Goal: Task Accomplishment & Management: Use online tool/utility

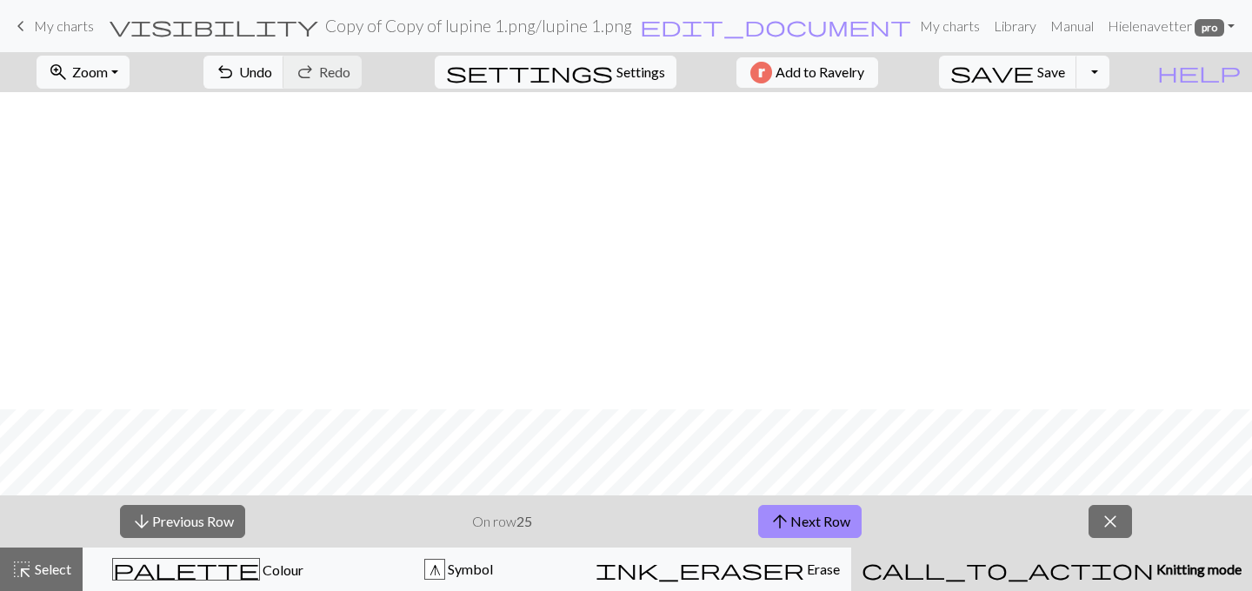
scroll to position [317, 0]
click at [771, 525] on span "arrow_upward" at bounding box center [779, 521] width 21 height 24
click at [804, 515] on button "arrow_upward Next Row" at bounding box center [809, 521] width 103 height 33
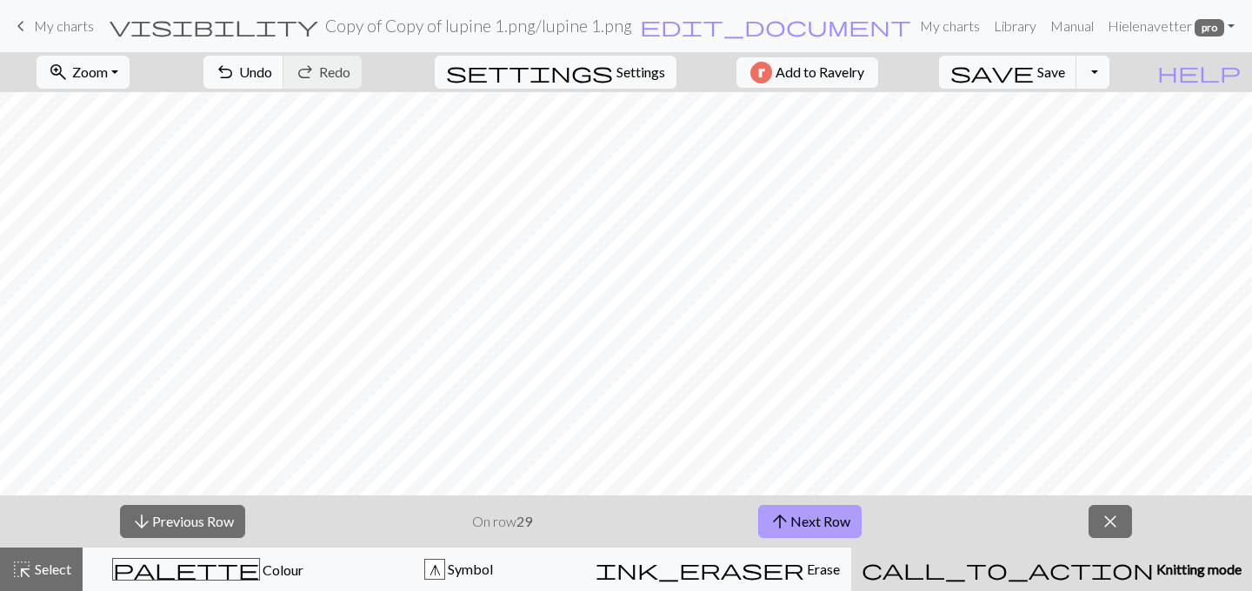
click at [793, 523] on button "arrow_upward Next Row" at bounding box center [809, 521] width 103 height 33
click at [808, 511] on button "arrow_upward Next Row" at bounding box center [809, 521] width 103 height 33
click at [823, 518] on button "arrow_upward Next Row" at bounding box center [809, 521] width 103 height 33
click at [832, 512] on button "arrow_upward Next Row" at bounding box center [809, 521] width 103 height 33
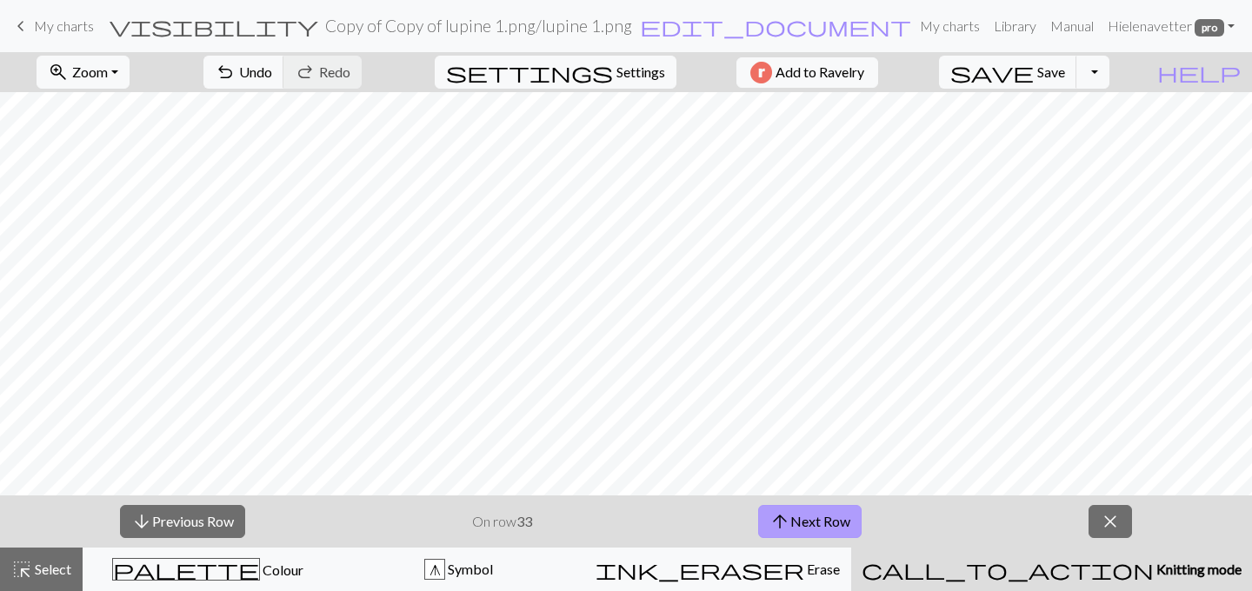
click at [829, 518] on button "arrow_upward Next Row" at bounding box center [809, 521] width 103 height 33
click at [829, 513] on button "arrow_upward Next Row" at bounding box center [809, 521] width 103 height 33
click at [87, 26] on span "My charts" at bounding box center [64, 25] width 60 height 17
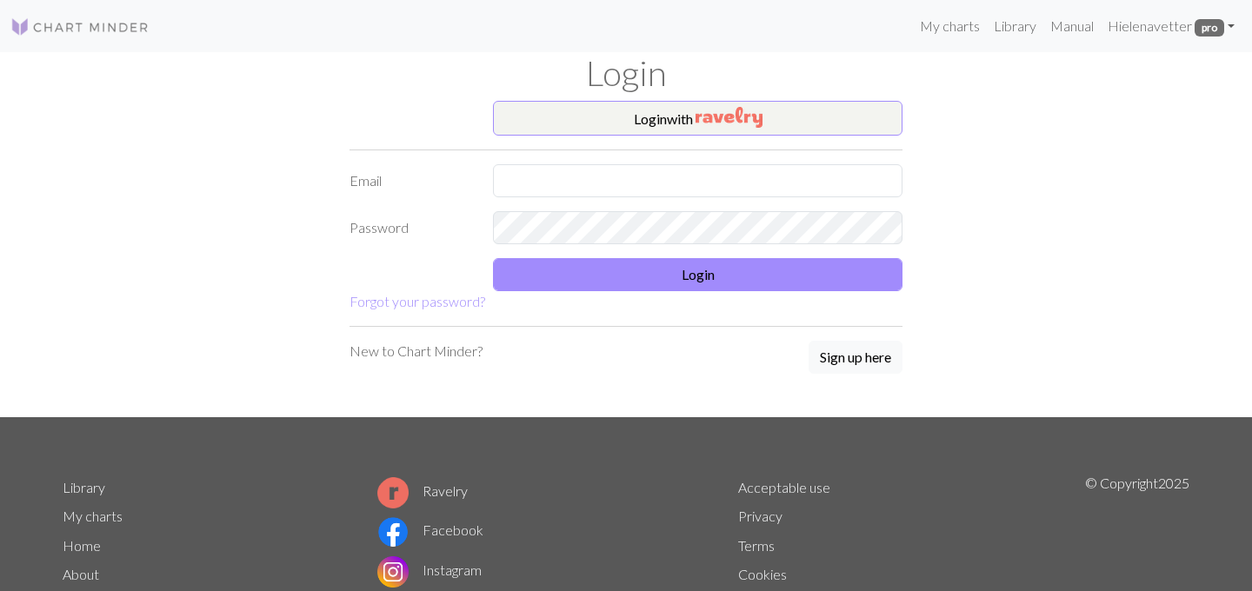
click at [654, 140] on form "Login with Email Password Login Forgot your password?" at bounding box center [626, 206] width 553 height 211
click at [654, 132] on button "Login with" at bounding box center [697, 118] width 409 height 35
click at [644, 123] on button "Login with" at bounding box center [697, 118] width 409 height 35
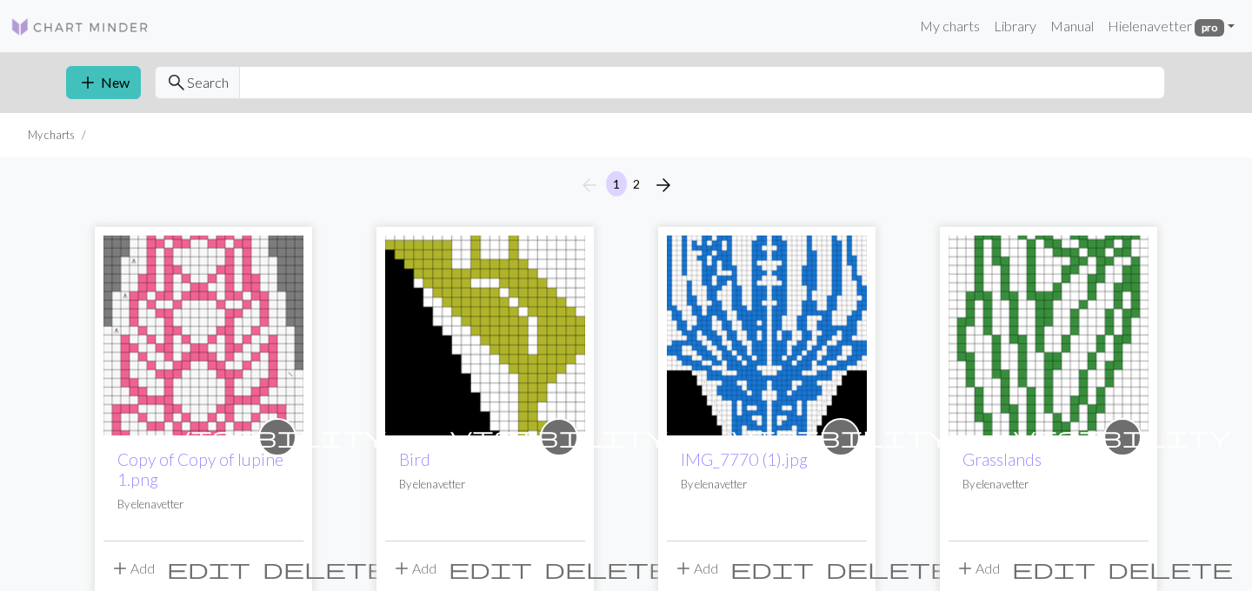
click at [263, 308] on img at bounding box center [203, 336] width 200 height 200
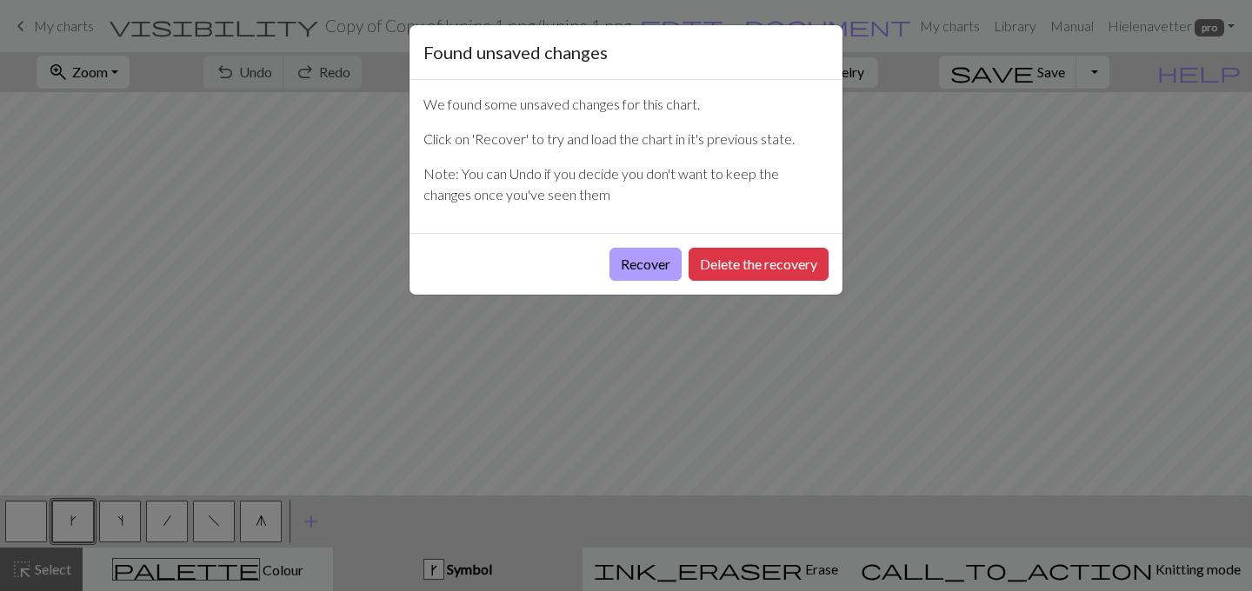
click at [660, 265] on button "Recover" at bounding box center [645, 264] width 72 height 33
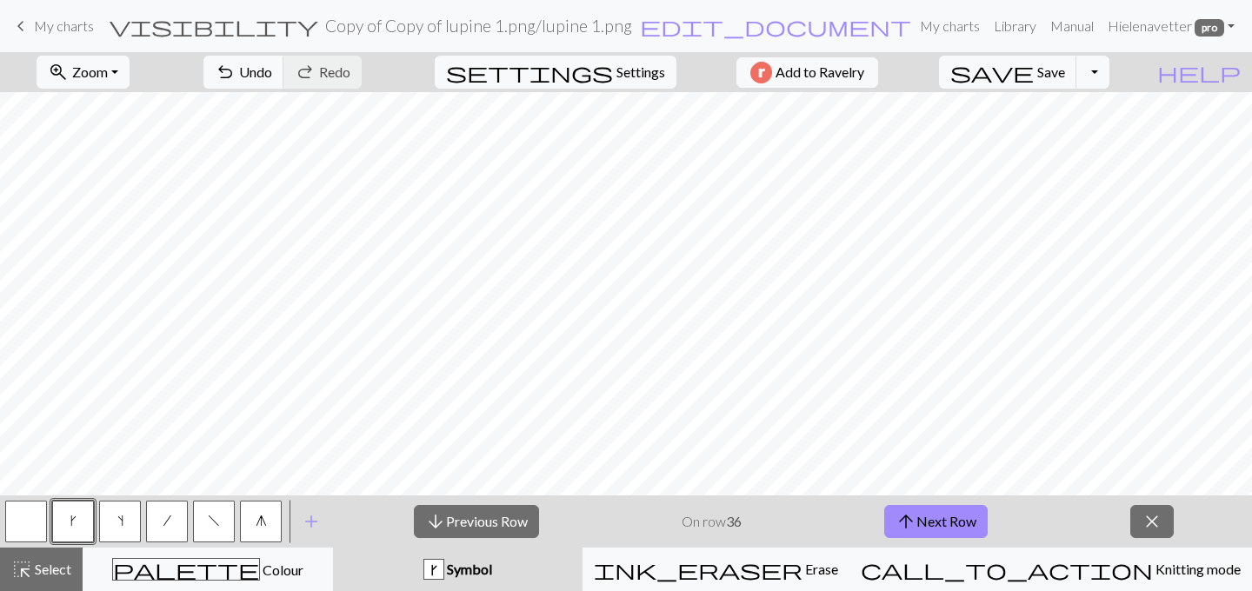
click at [35, 518] on button "button" at bounding box center [26, 522] width 42 height 42
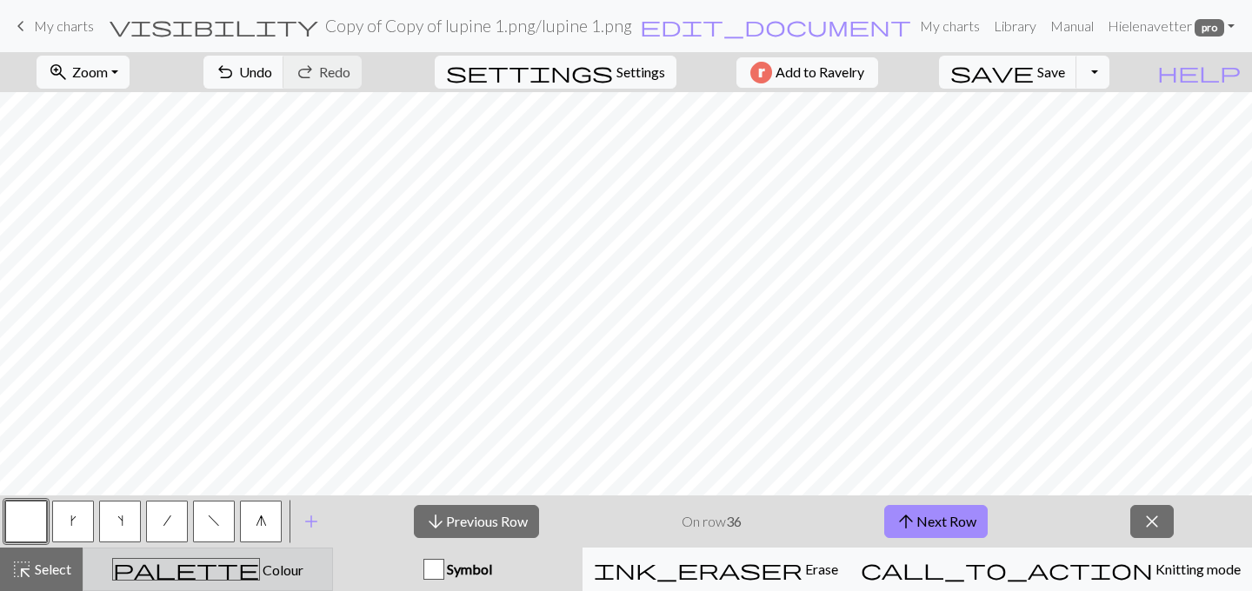
click at [322, 568] on div "palette Colour Colour" at bounding box center [208, 569] width 228 height 23
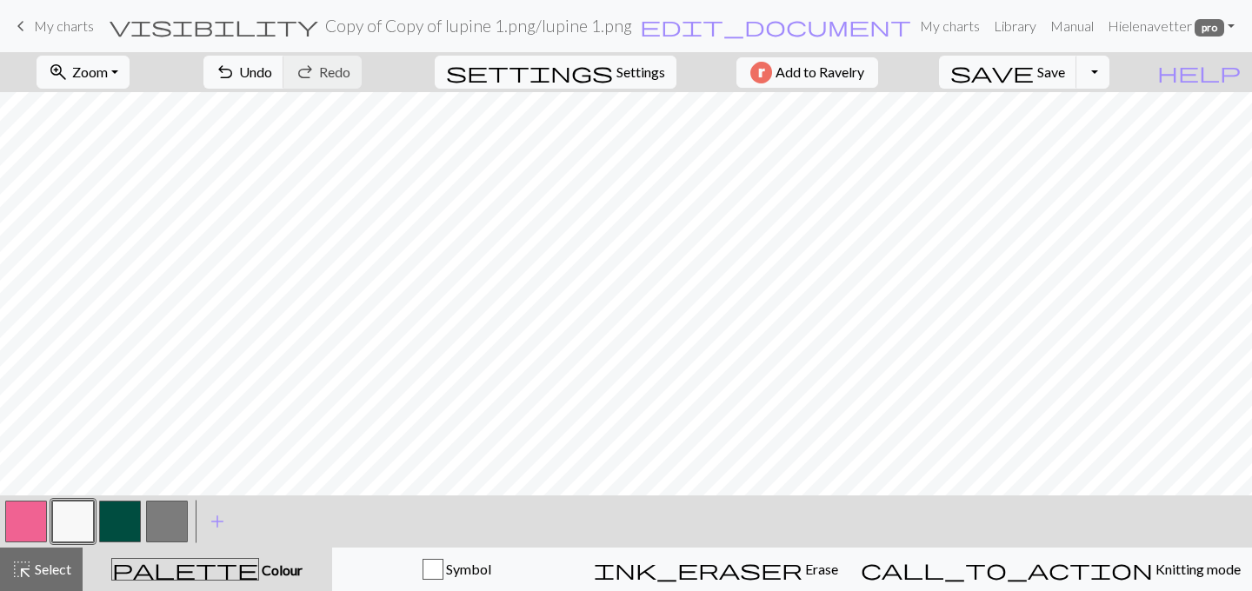
click at [172, 520] on button "button" at bounding box center [167, 522] width 42 height 42
click at [272, 63] on span "Undo" at bounding box center [255, 71] width 33 height 17
click at [272, 66] on span "Undo" at bounding box center [255, 71] width 33 height 17
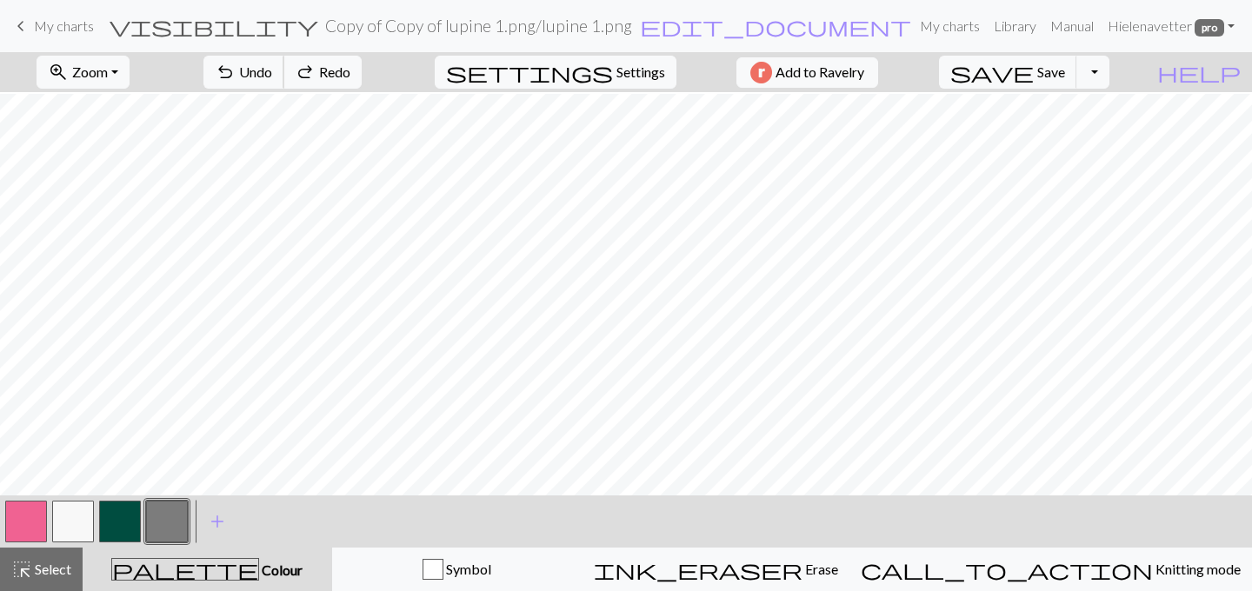
scroll to position [61, 0]
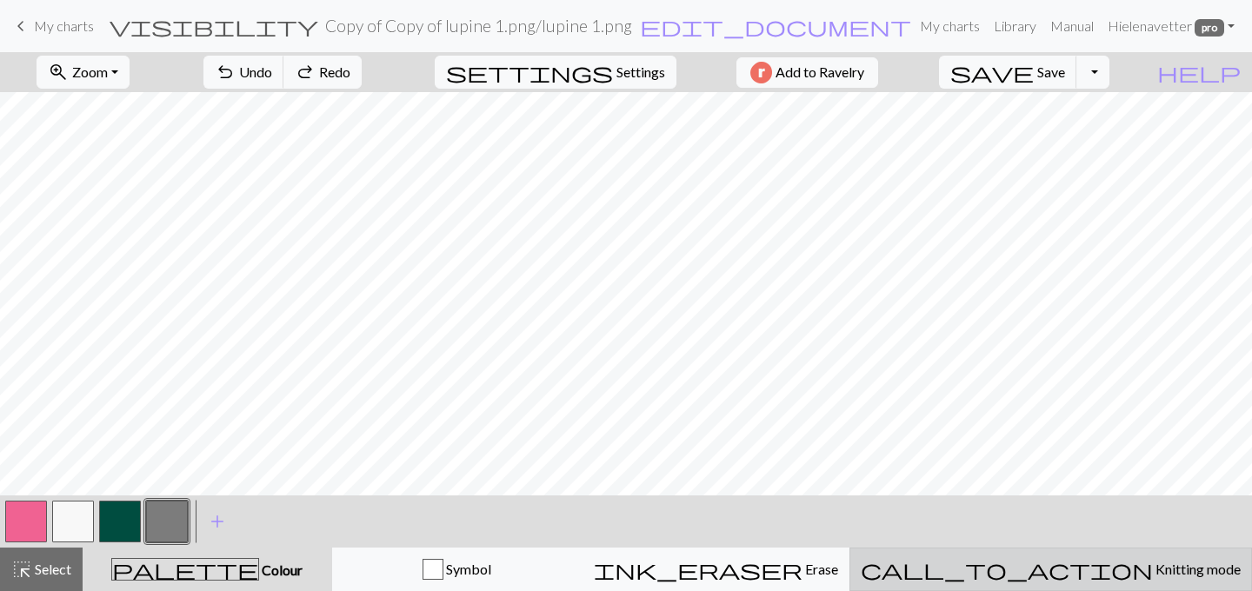
click at [1075, 584] on button "call_to_action Knitting mode Knitting mode" at bounding box center [1050, 569] width 403 height 43
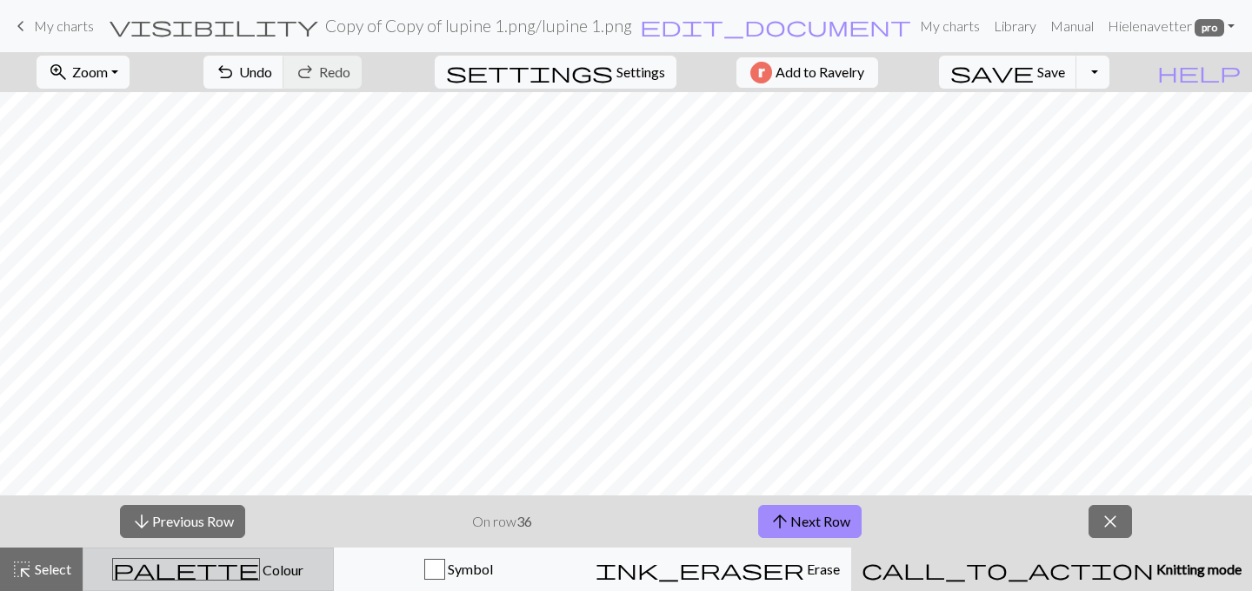
click at [323, 559] on div "palette Colour Colour" at bounding box center [208, 569] width 229 height 23
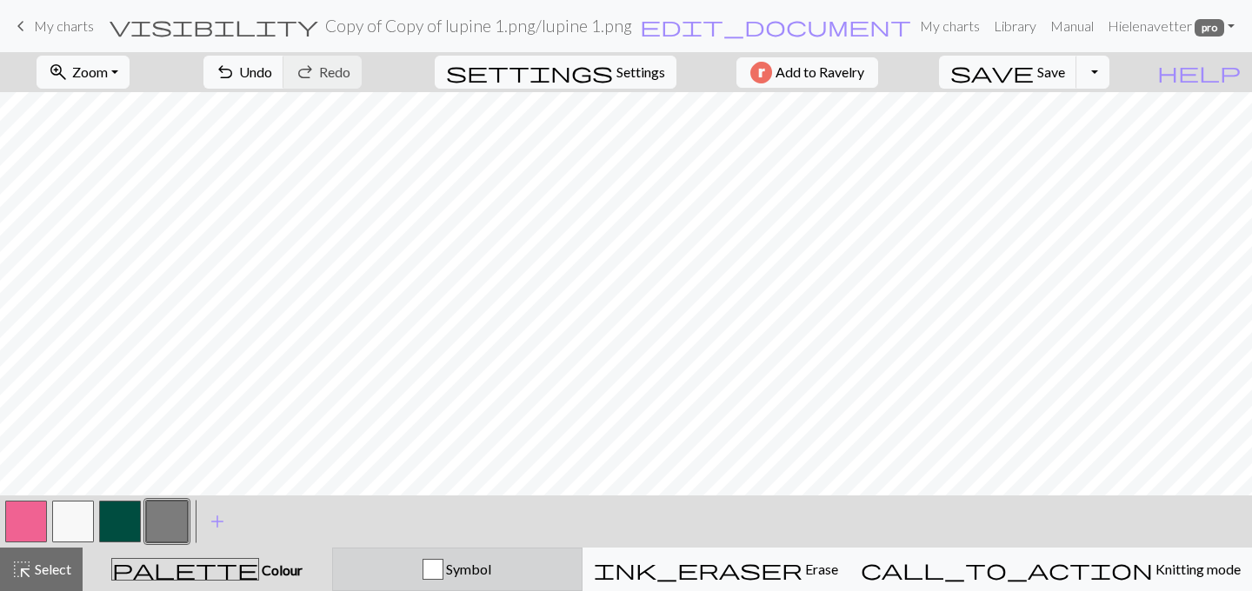
click at [469, 574] on div "Symbol" at bounding box center [457, 569] width 228 height 21
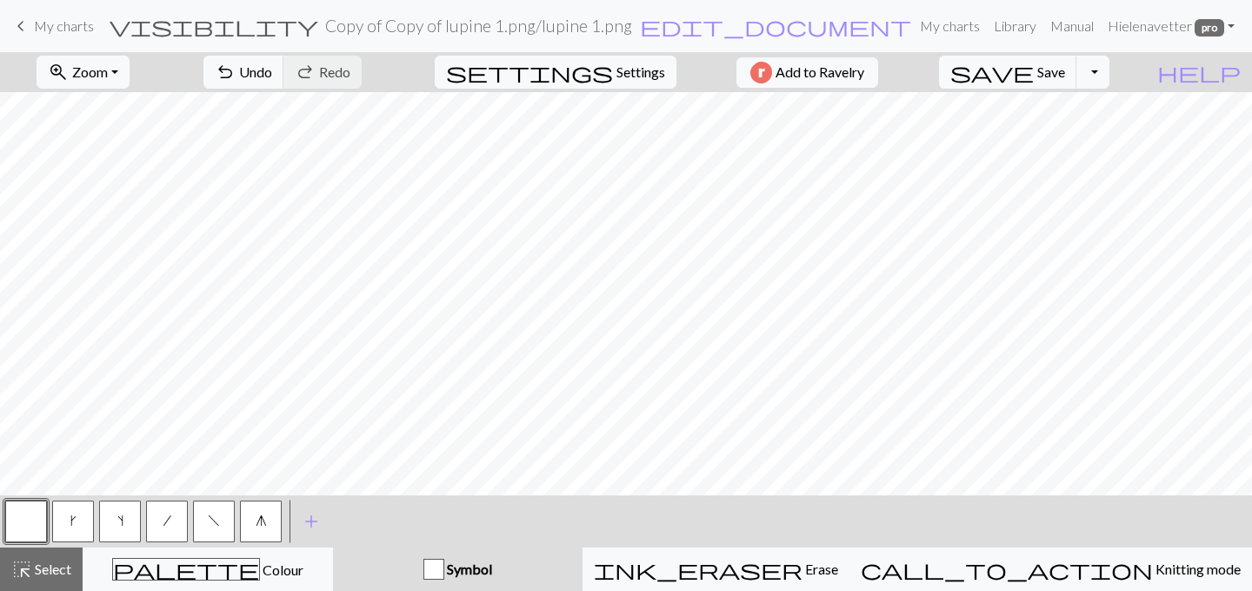
click at [262, 527] on span "g" at bounding box center [261, 521] width 11 height 14
click at [32, 515] on button "button" at bounding box center [26, 522] width 42 height 42
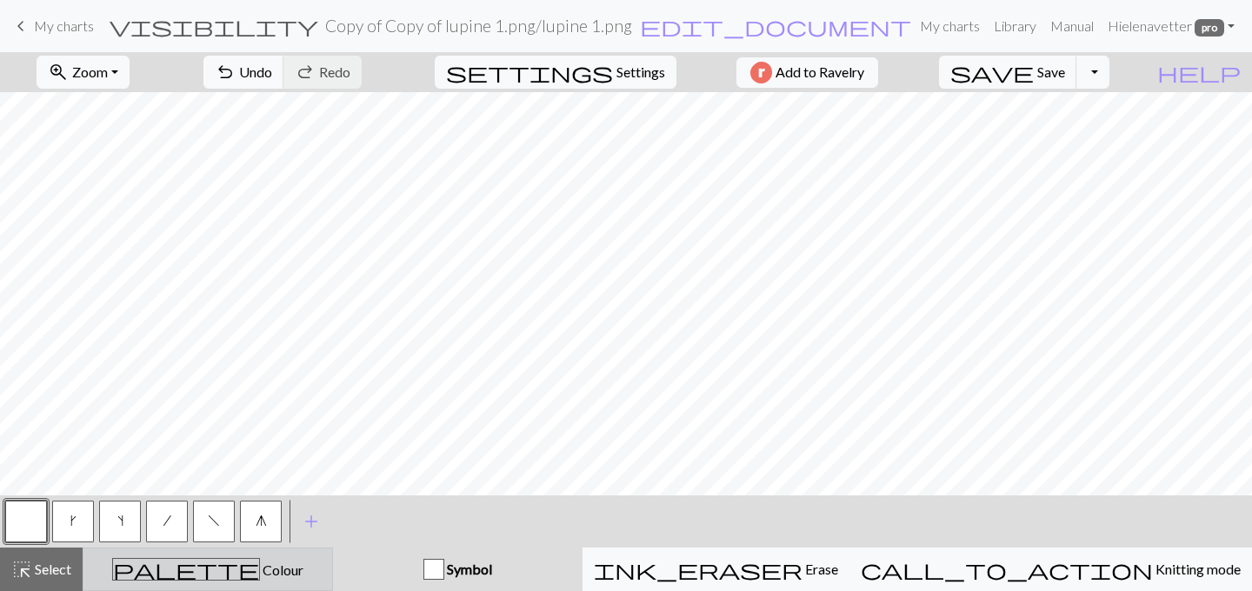
click at [251, 582] on button "palette Colour Colour" at bounding box center [208, 569] width 250 height 43
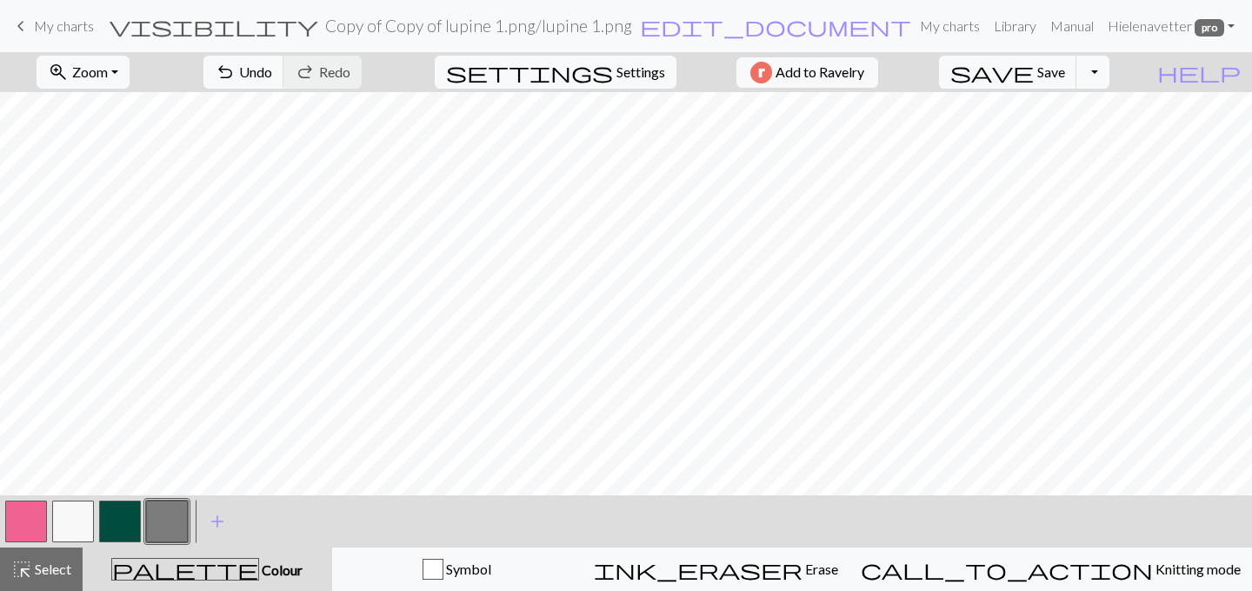
click at [176, 526] on button "button" at bounding box center [167, 522] width 42 height 42
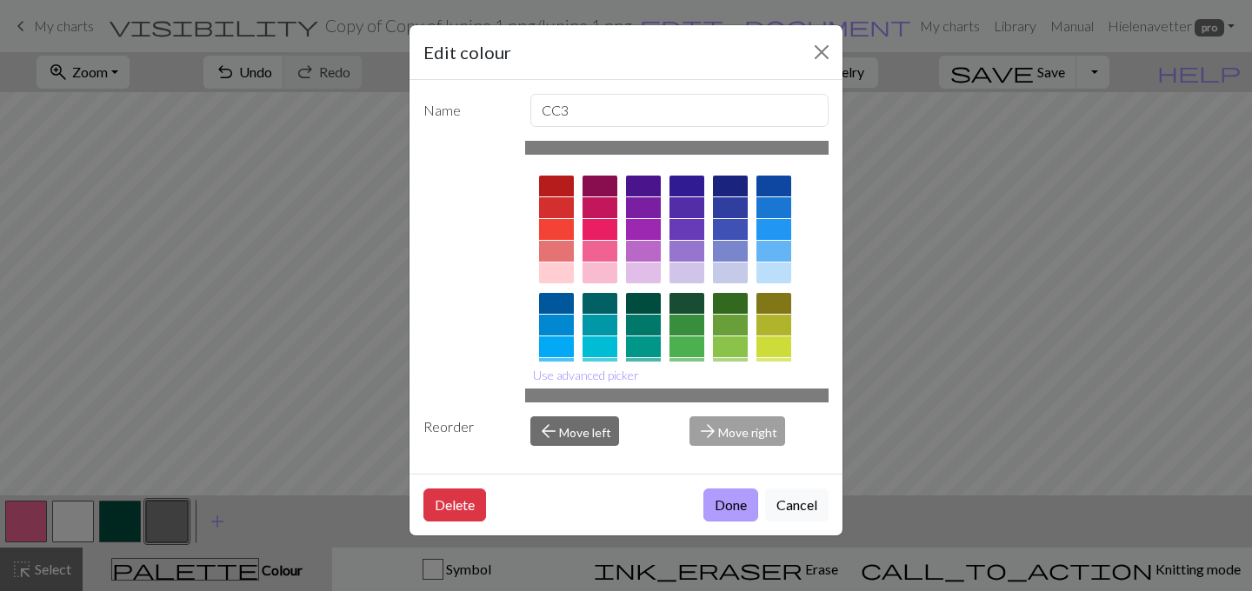
click at [723, 496] on button "Done" at bounding box center [730, 505] width 55 height 33
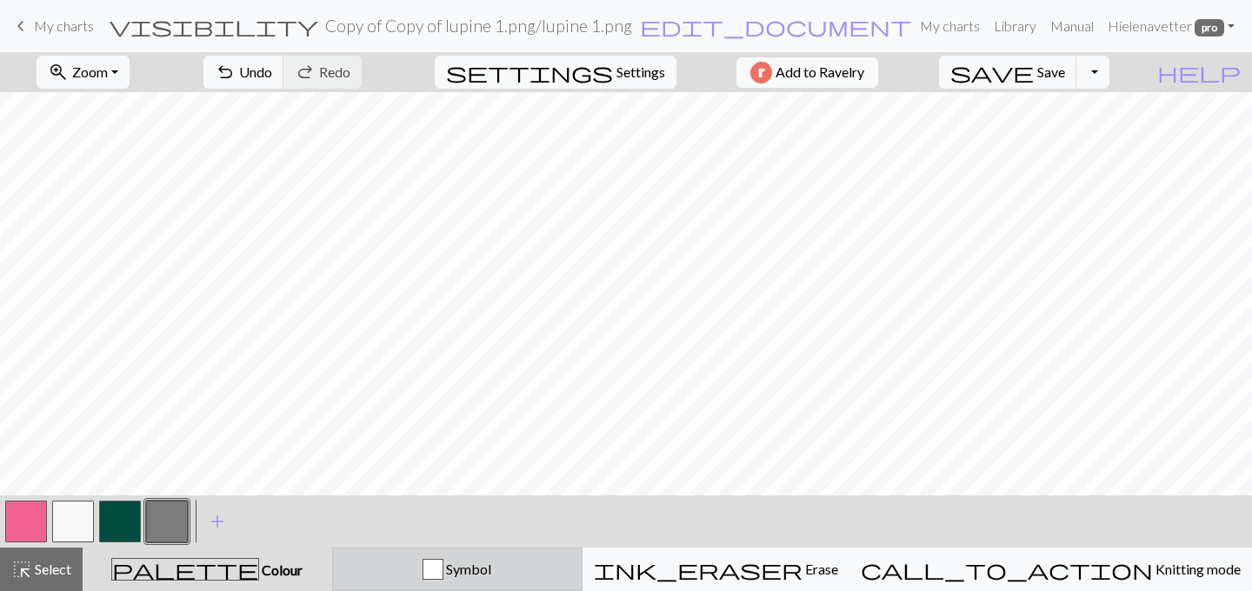
click at [453, 568] on div "Symbol" at bounding box center [457, 569] width 228 height 21
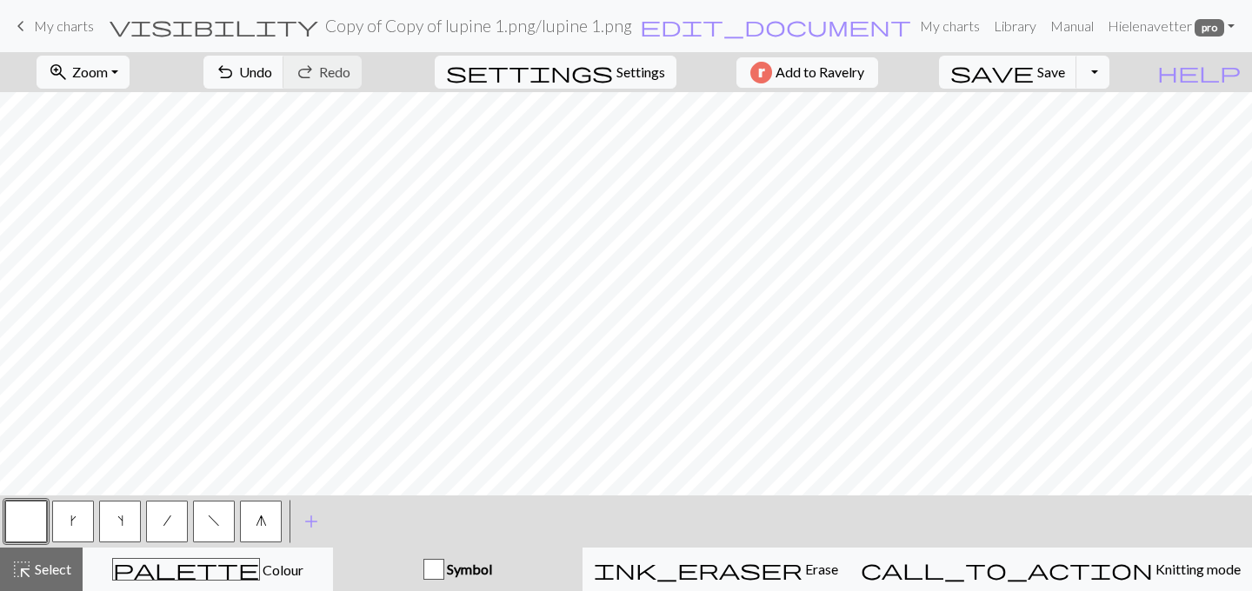
click at [263, 526] on span "g" at bounding box center [261, 521] width 11 height 14
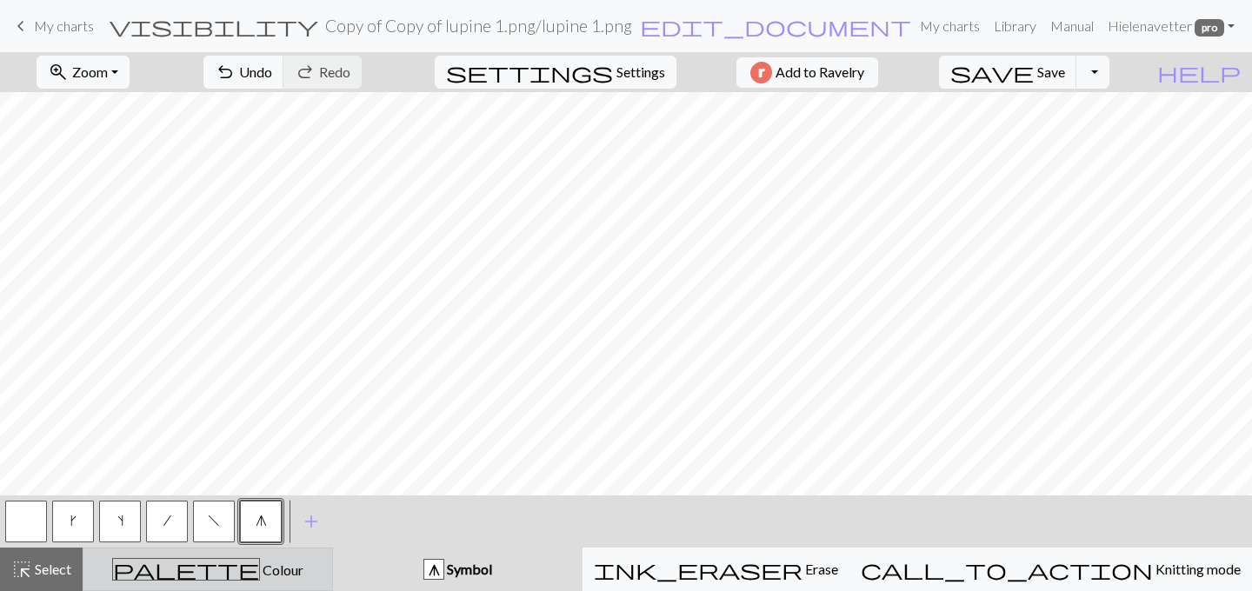
click at [209, 560] on span "palette" at bounding box center [186, 569] width 146 height 24
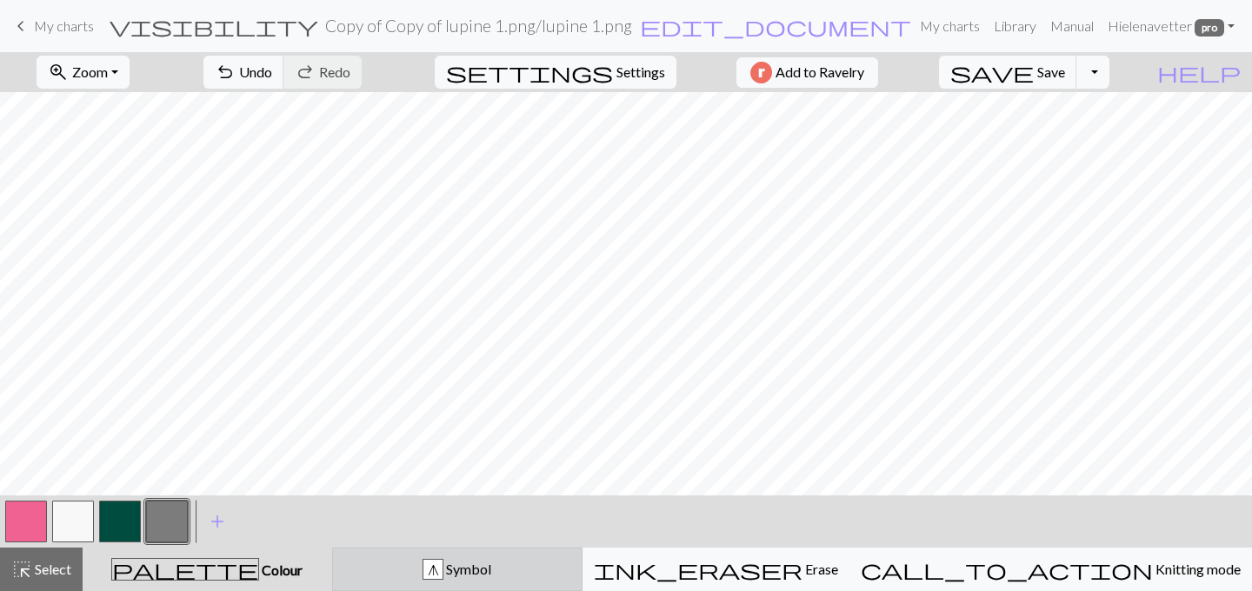
click at [455, 576] on div "g Symbol" at bounding box center [457, 569] width 228 height 21
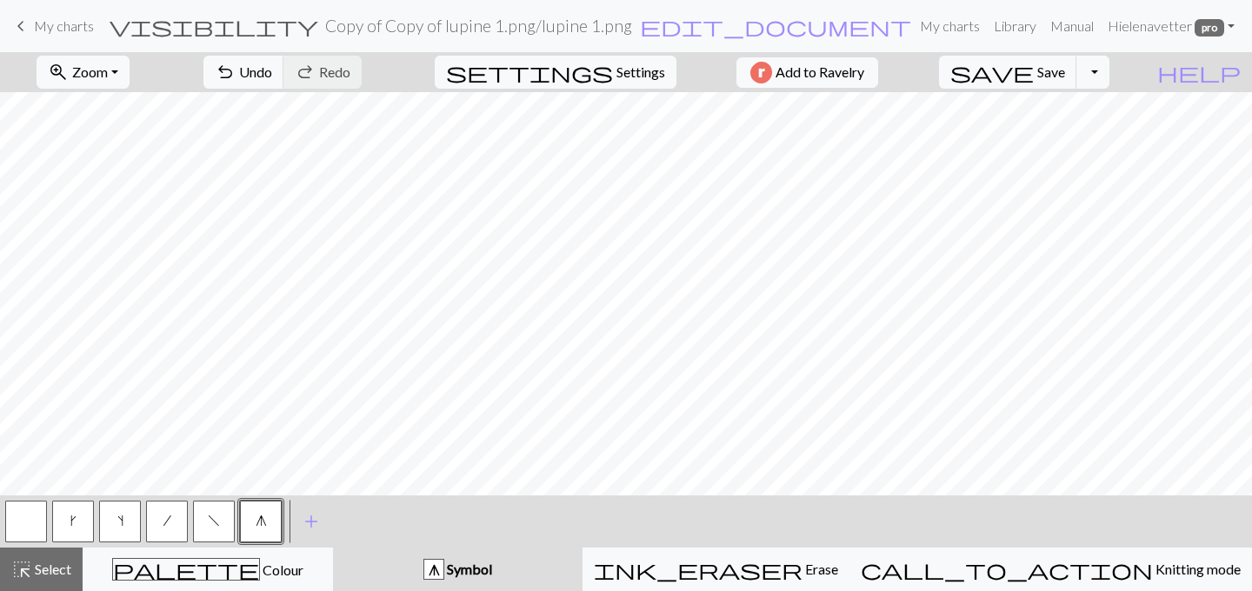
click at [22, 516] on button "button" at bounding box center [26, 522] width 42 height 42
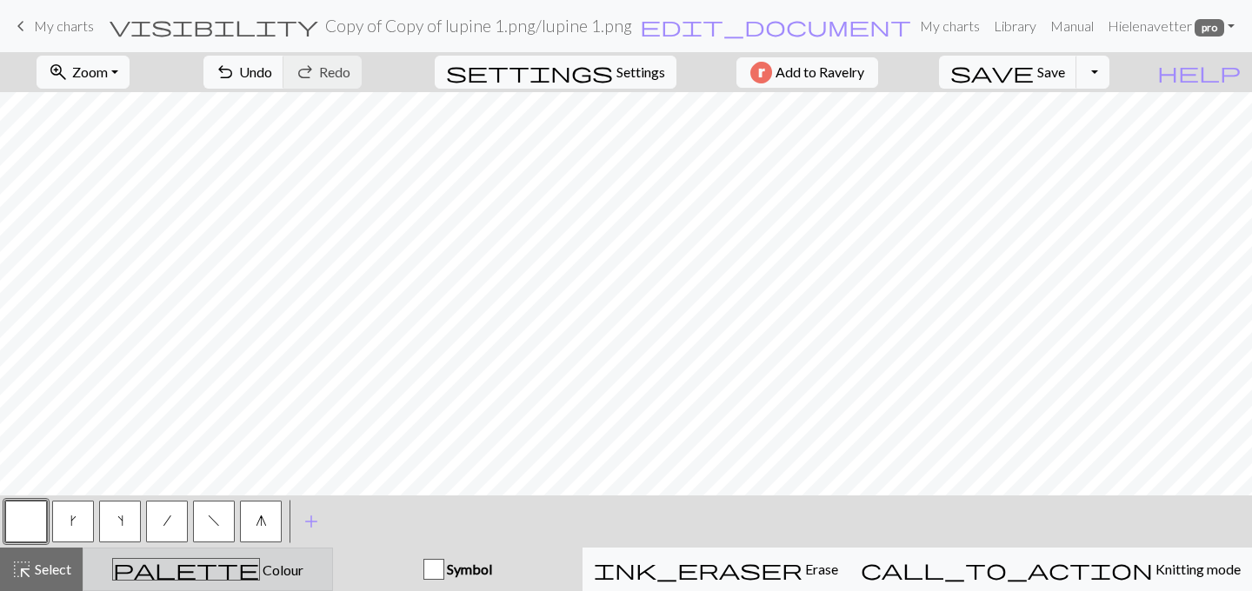
click at [310, 565] on div "palette Colour Colour" at bounding box center [208, 569] width 228 height 23
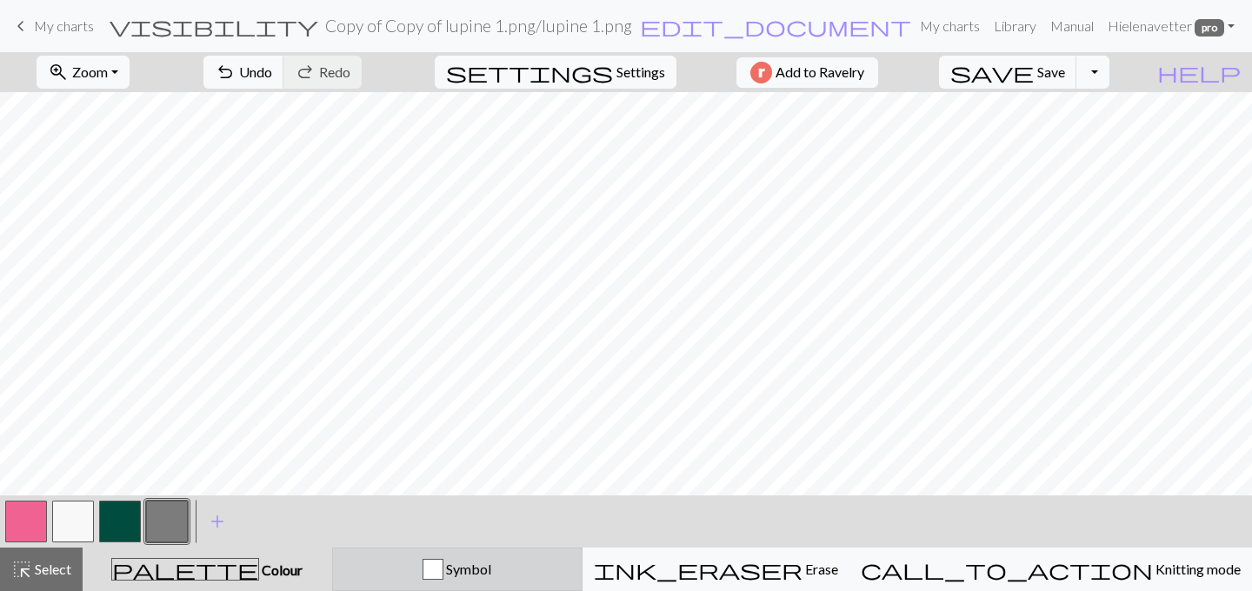
click at [452, 564] on div "Symbol" at bounding box center [457, 569] width 228 height 21
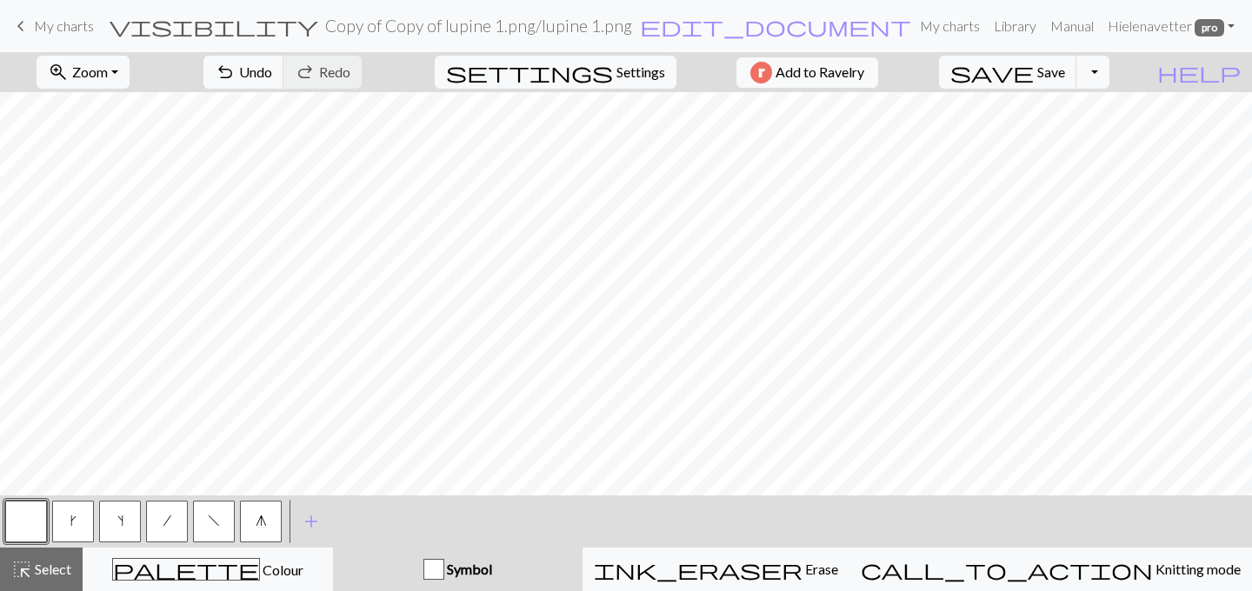
click at [260, 508] on button "g" at bounding box center [261, 522] width 42 height 42
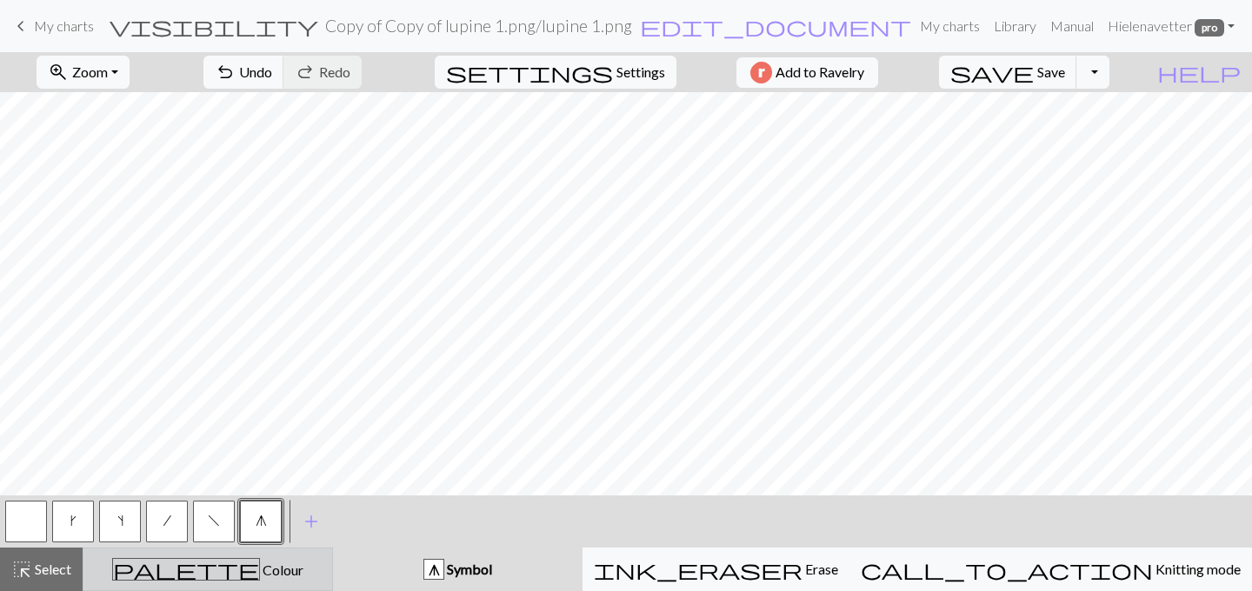
click at [277, 573] on div "palette Colour Colour" at bounding box center [208, 569] width 228 height 23
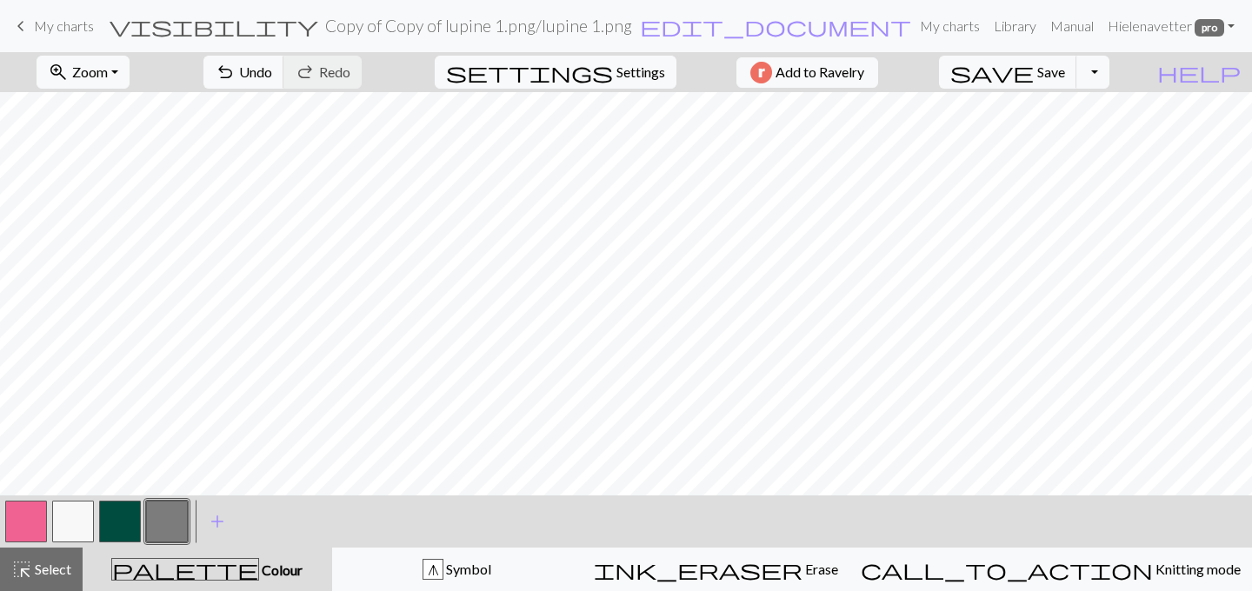
scroll to position [25, 0]
click at [238, 578] on div "palette Colour Colour" at bounding box center [207, 569] width 229 height 23
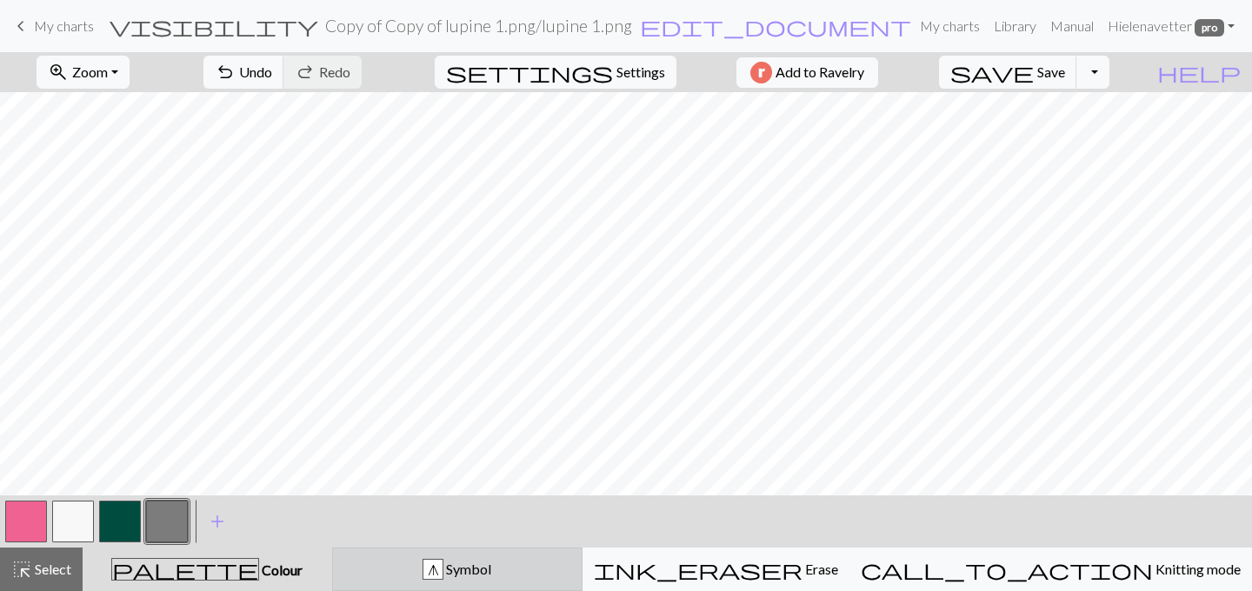
click at [420, 573] on div "g Symbol" at bounding box center [457, 569] width 228 height 21
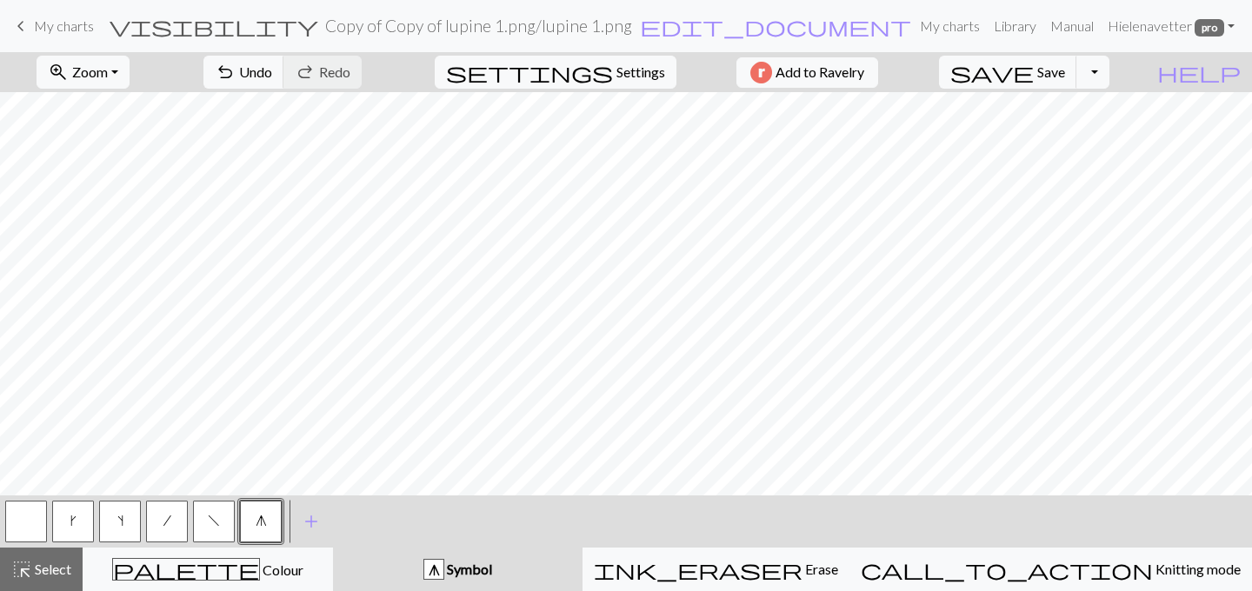
click at [256, 516] on span "g" at bounding box center [261, 521] width 11 height 14
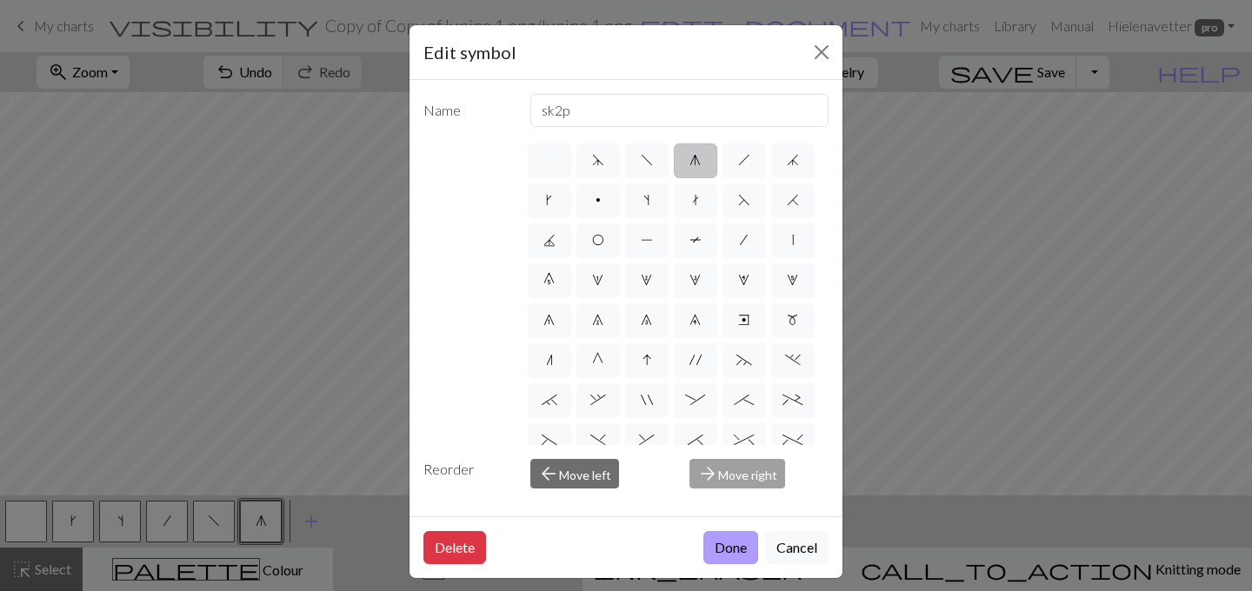
click at [735, 550] on button "Done" at bounding box center [730, 547] width 55 height 33
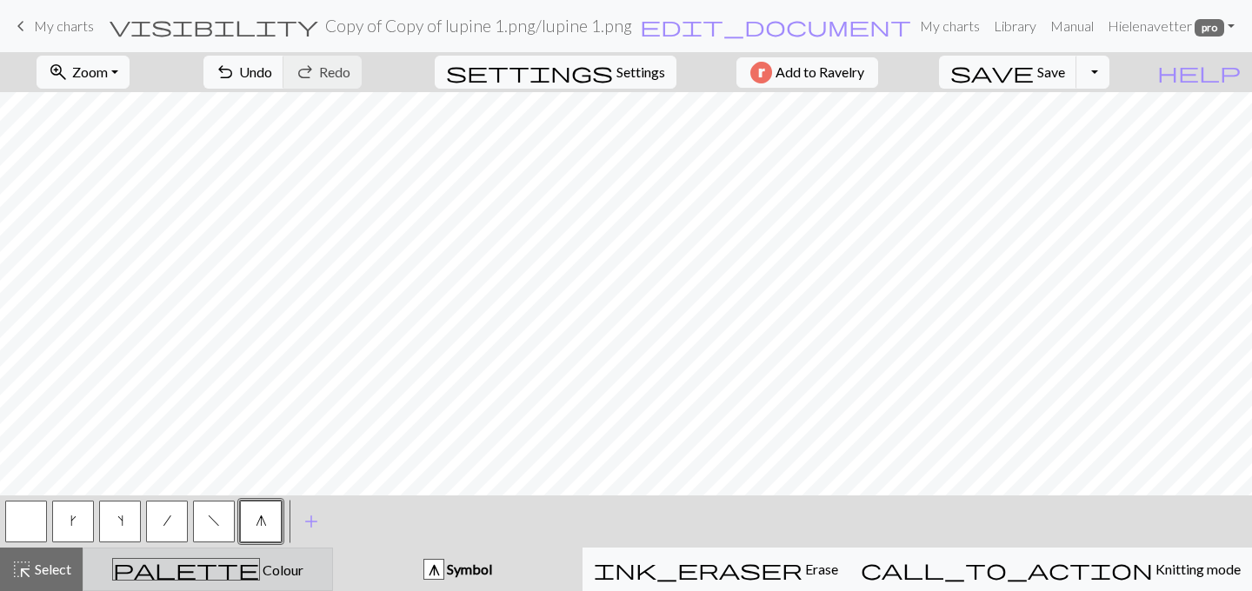
click at [260, 571] on span "Colour" at bounding box center [281, 570] width 43 height 17
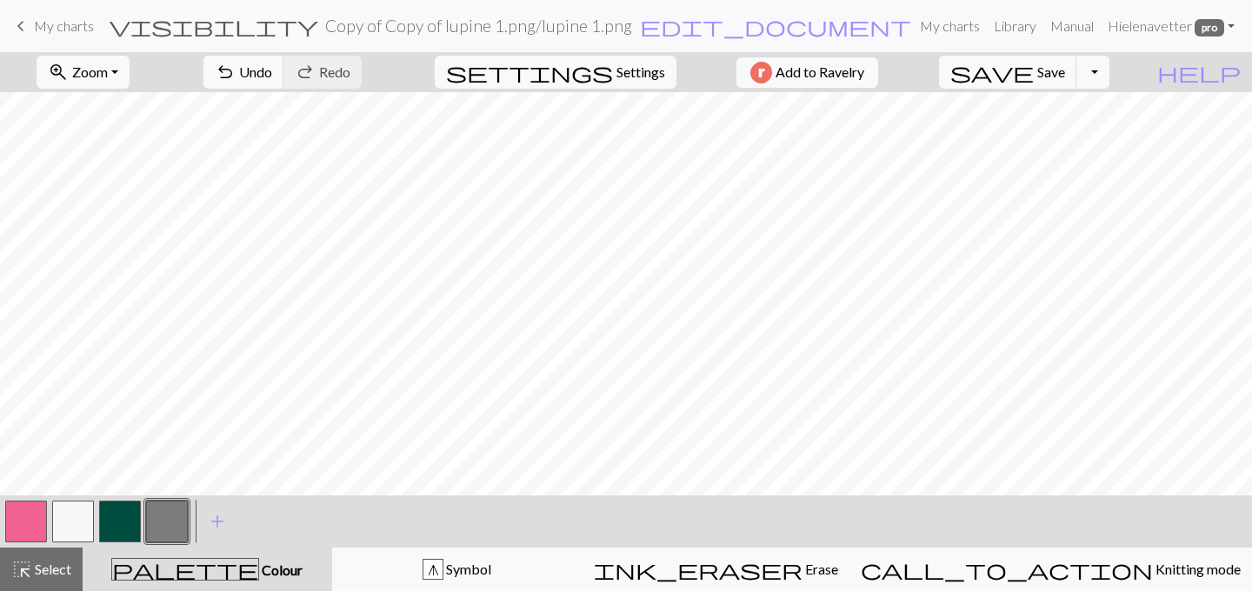
scroll to position [0, 0]
click at [1069, 81] on button "save Save Save" at bounding box center [1008, 72] width 138 height 33
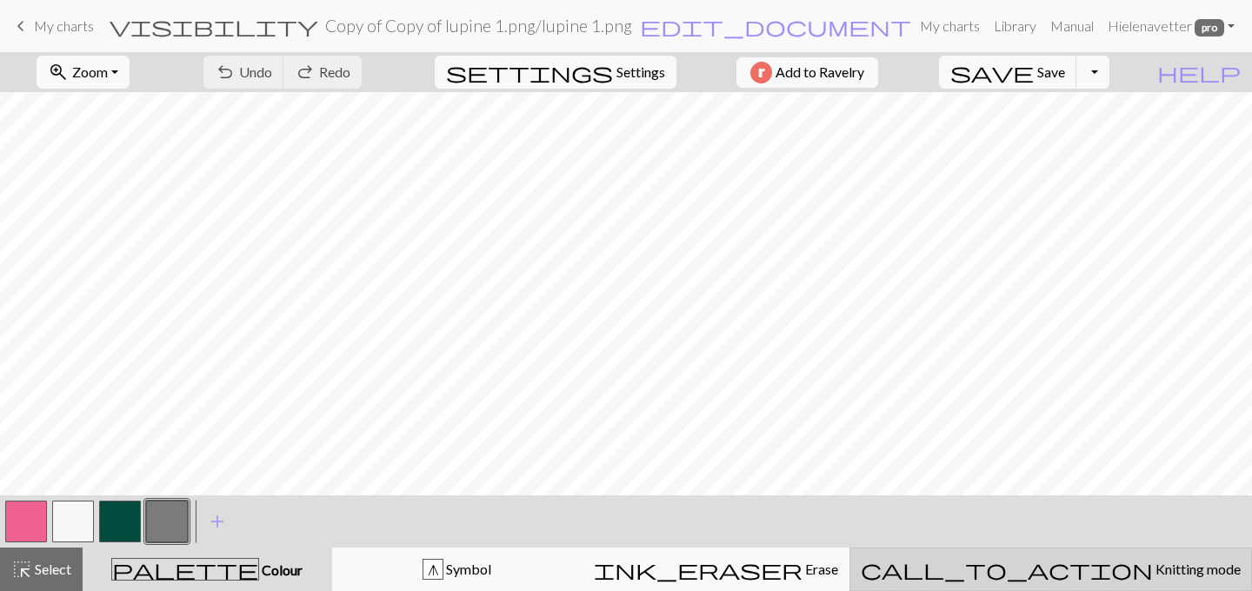
click at [1153, 562] on span "Knitting mode" at bounding box center [1197, 569] width 88 height 17
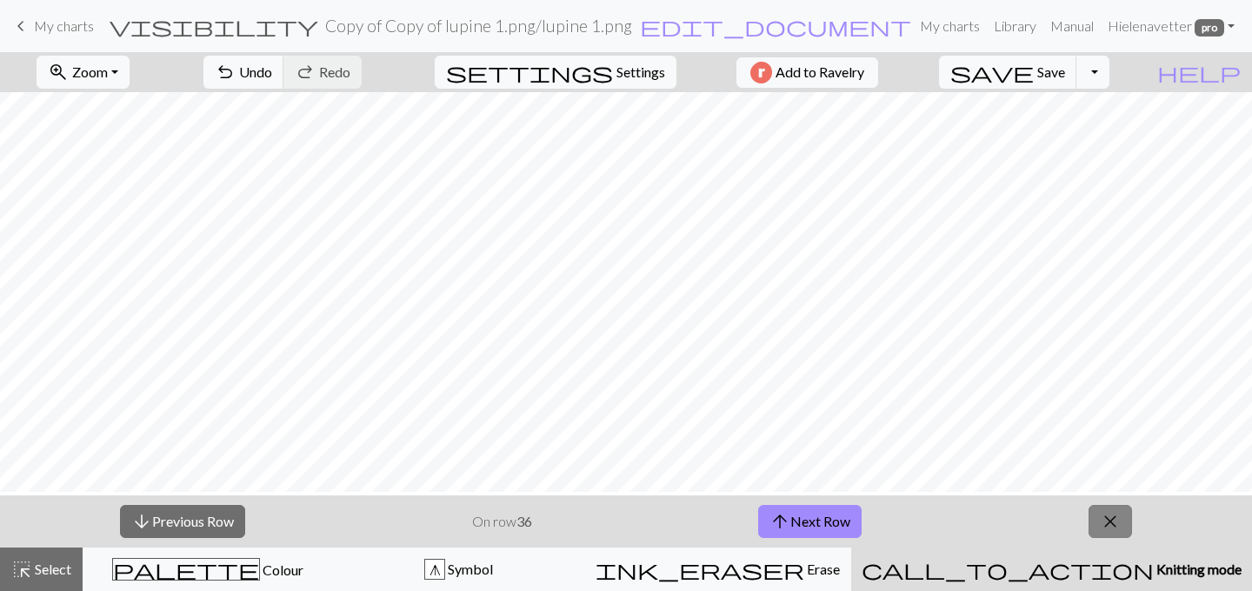
scroll to position [69, 0]
click at [819, 520] on button "arrow_upward Next Row" at bounding box center [809, 521] width 103 height 33
click at [820, 520] on button "arrow_upward Next Row" at bounding box center [809, 521] width 103 height 33
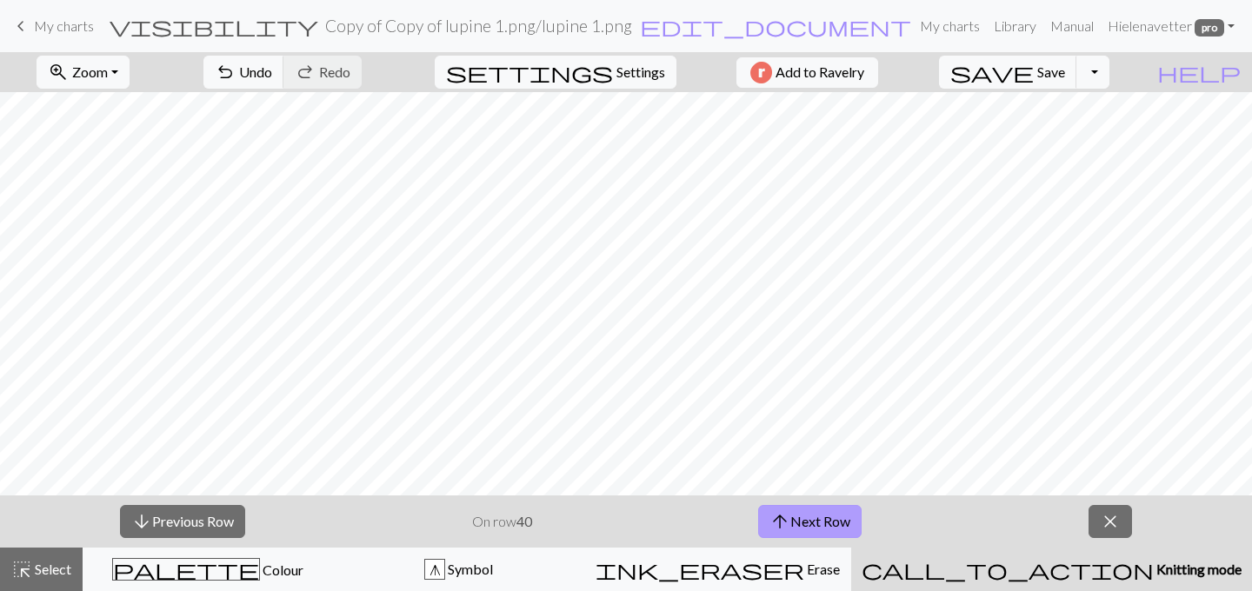
click at [820, 520] on button "arrow_upward Next Row" at bounding box center [809, 521] width 103 height 33
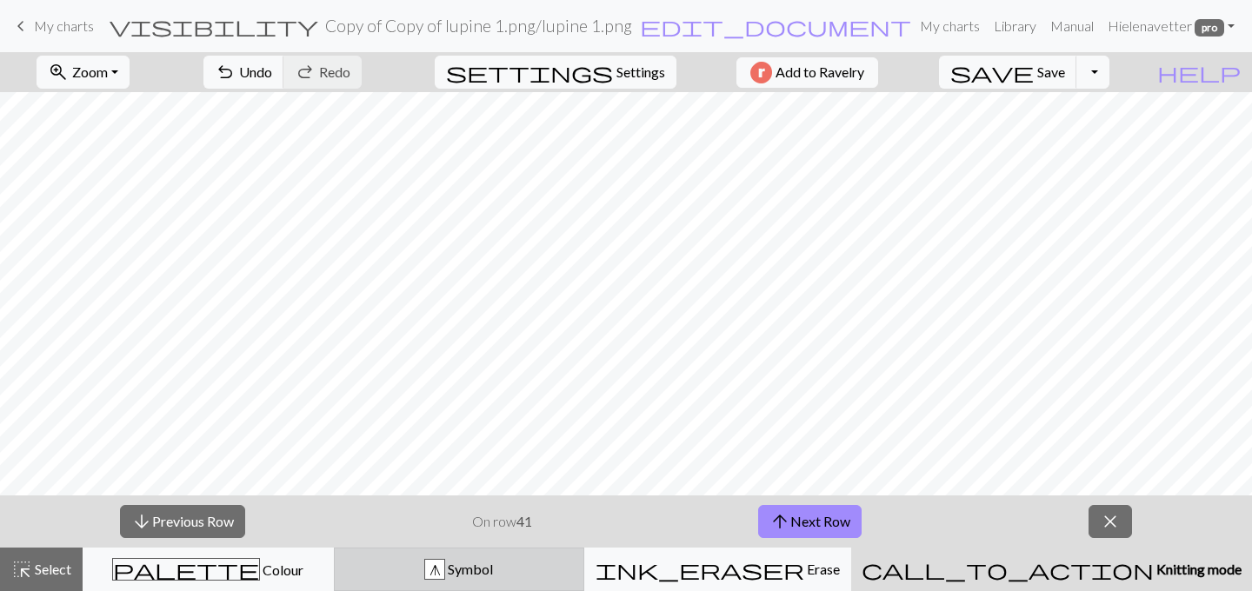
click at [444, 572] on div "g" at bounding box center [434, 570] width 19 height 21
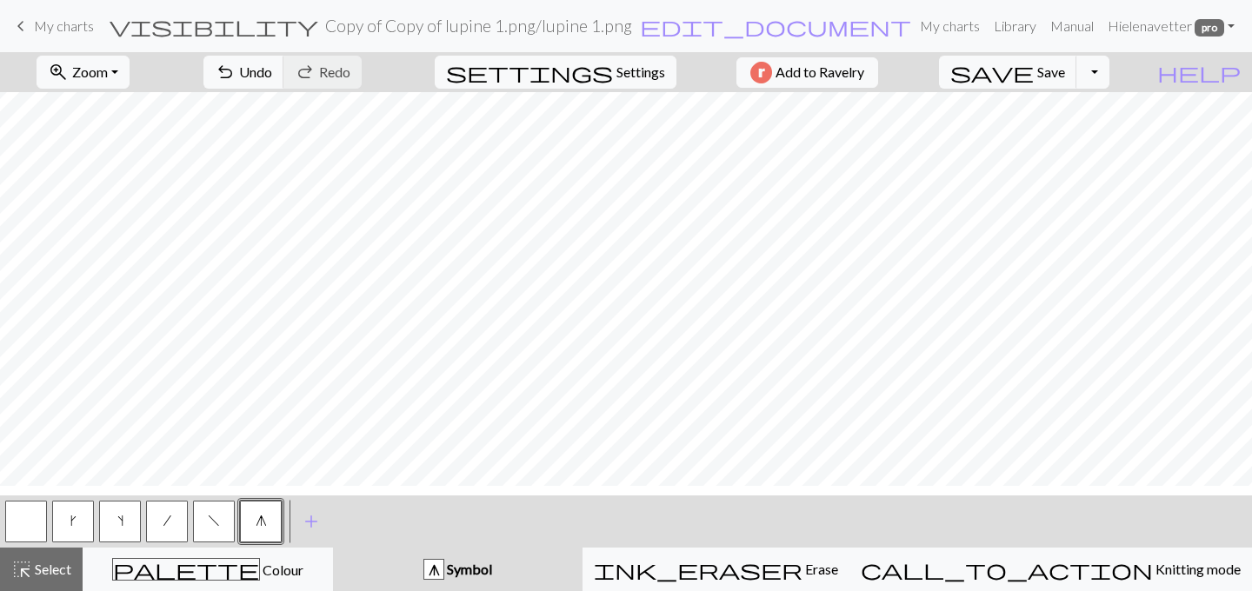
scroll to position [16, 0]
click at [1065, 76] on span "Save" at bounding box center [1051, 71] width 28 height 17
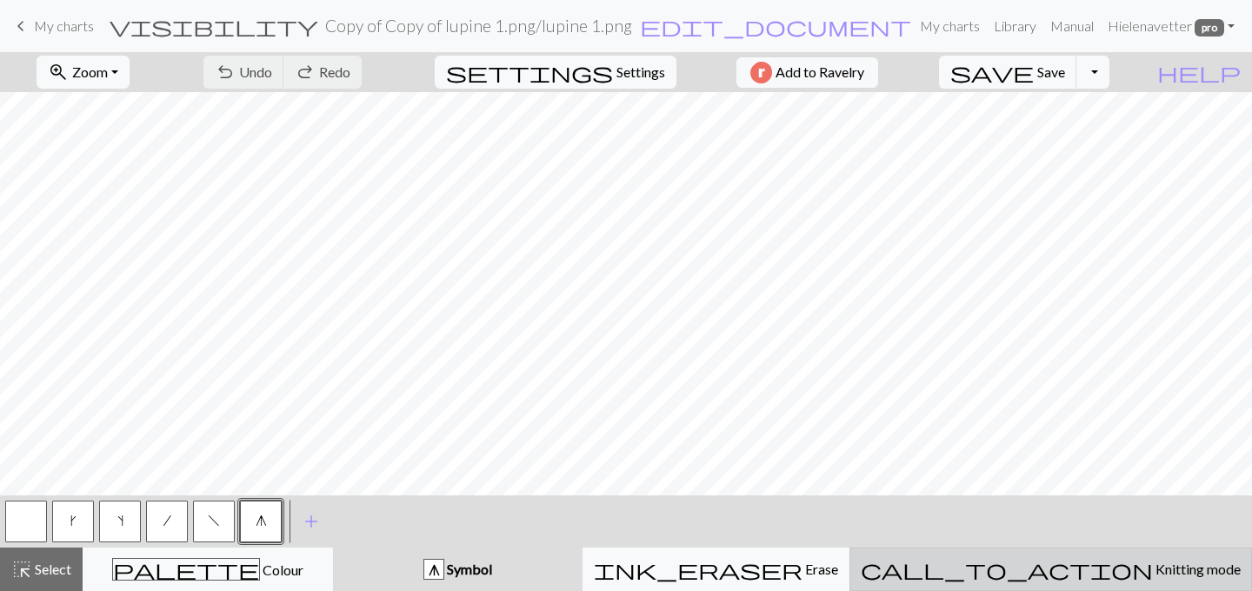
click at [1153, 569] on span "Knitting mode" at bounding box center [1197, 569] width 88 height 17
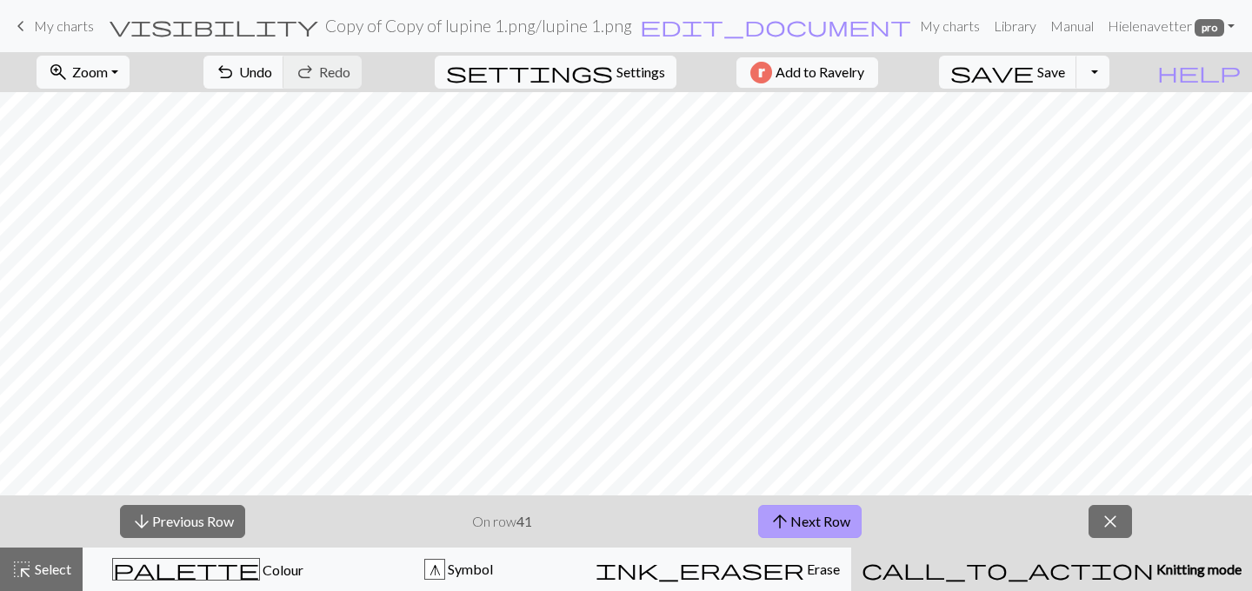
click at [843, 520] on button "arrow_upward Next Row" at bounding box center [809, 521] width 103 height 33
click at [779, 509] on span "arrow_upward" at bounding box center [779, 521] width 21 height 24
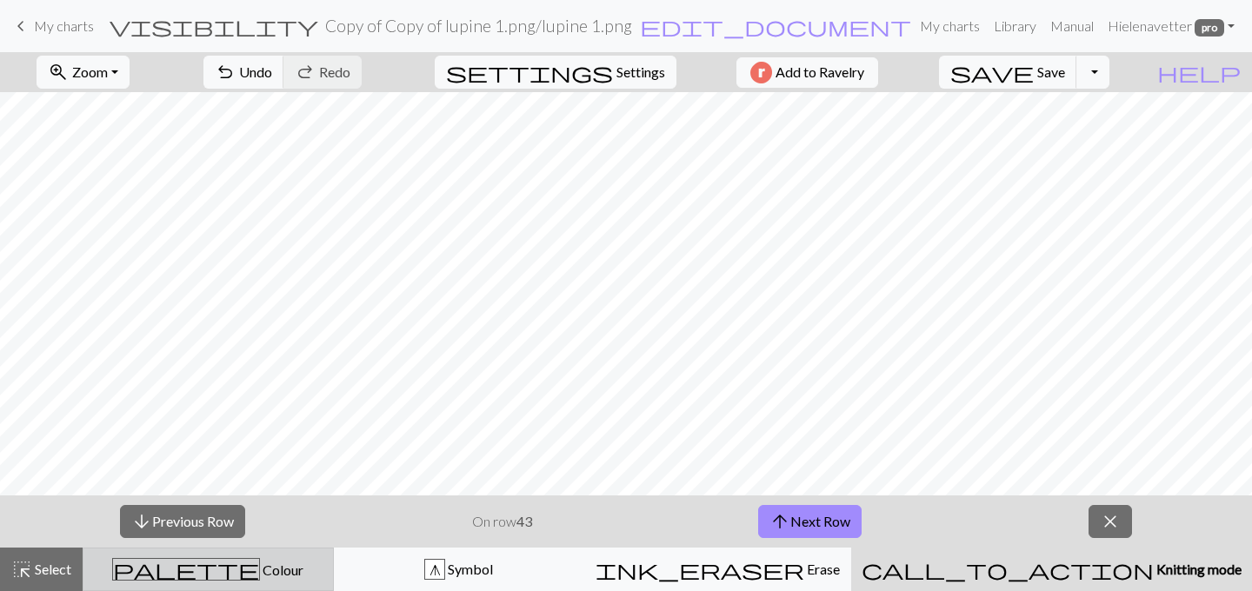
click at [315, 571] on div "palette Colour Colour" at bounding box center [208, 569] width 229 height 23
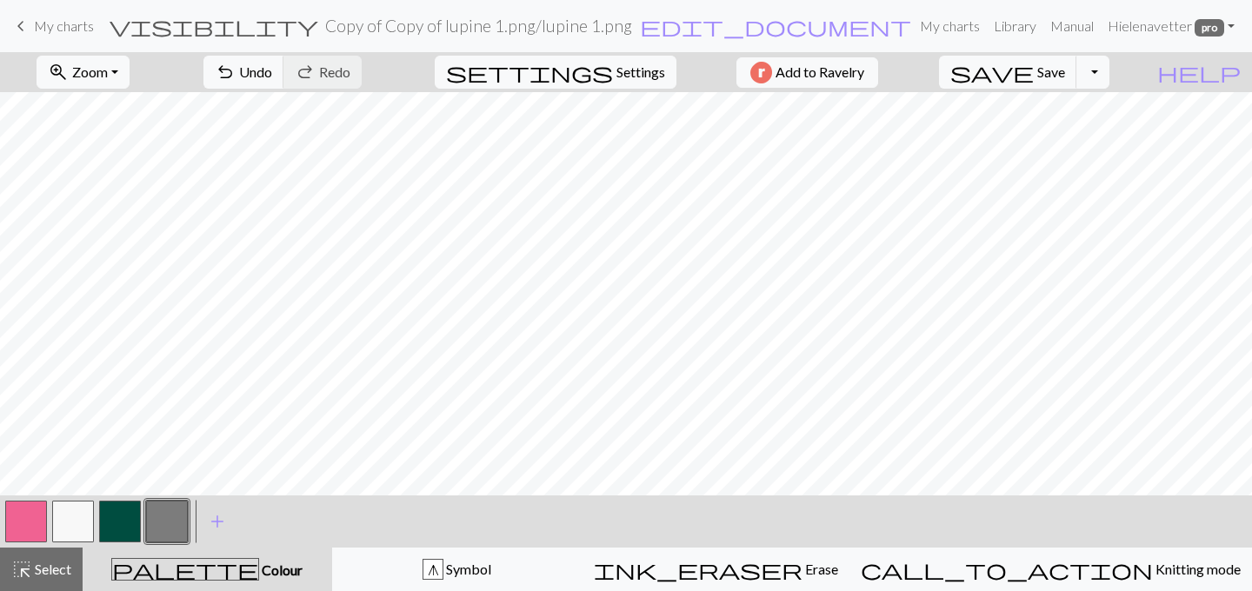
click at [72, 515] on button "button" at bounding box center [73, 522] width 42 height 42
click at [236, 71] on span "undo" at bounding box center [225, 72] width 21 height 24
click at [150, 567] on div "palette Colour Colour" at bounding box center [207, 569] width 229 height 23
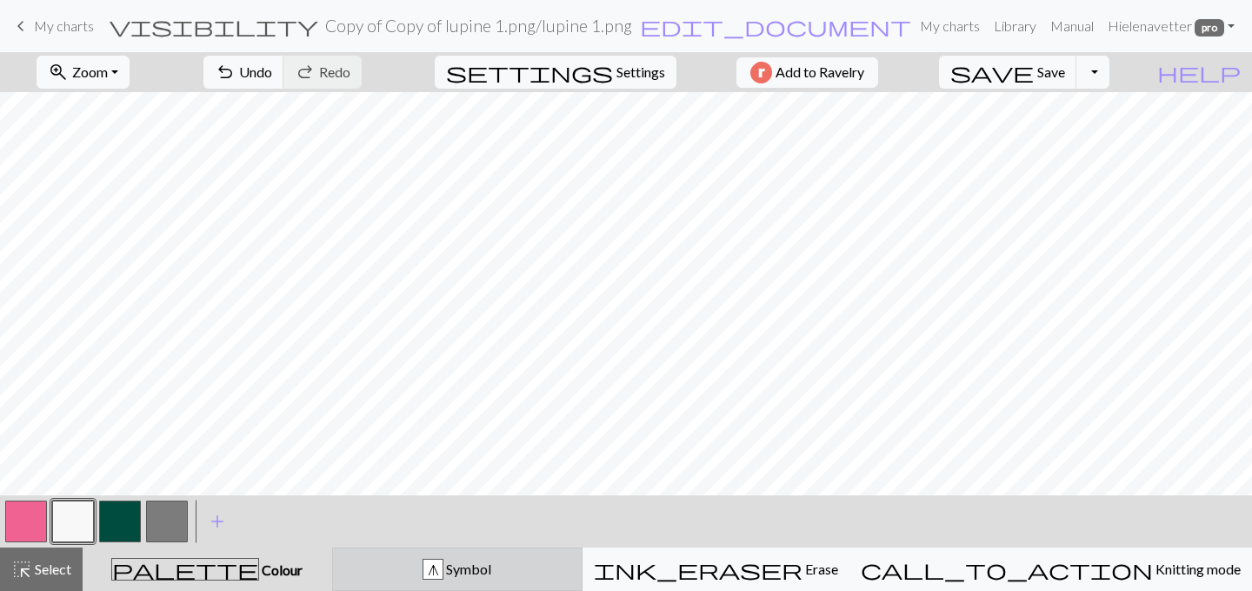
click at [473, 564] on div "g Symbol" at bounding box center [457, 569] width 228 height 21
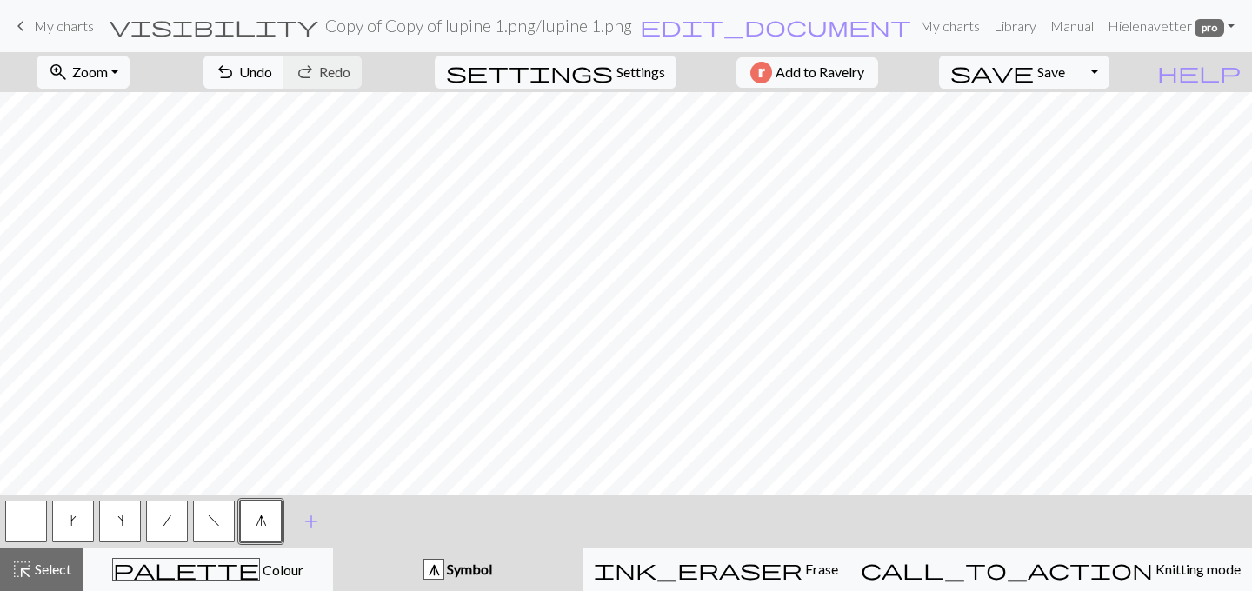
click at [28, 515] on button "button" at bounding box center [26, 522] width 42 height 42
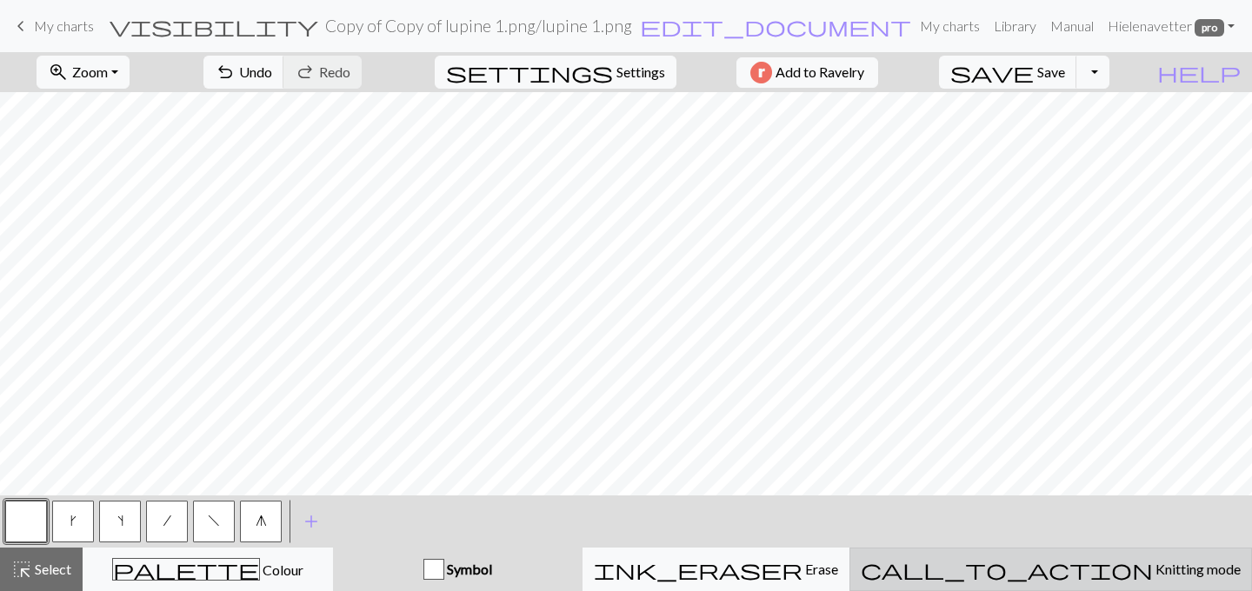
click at [1153, 576] on span "Knitting mode" at bounding box center [1197, 569] width 88 height 17
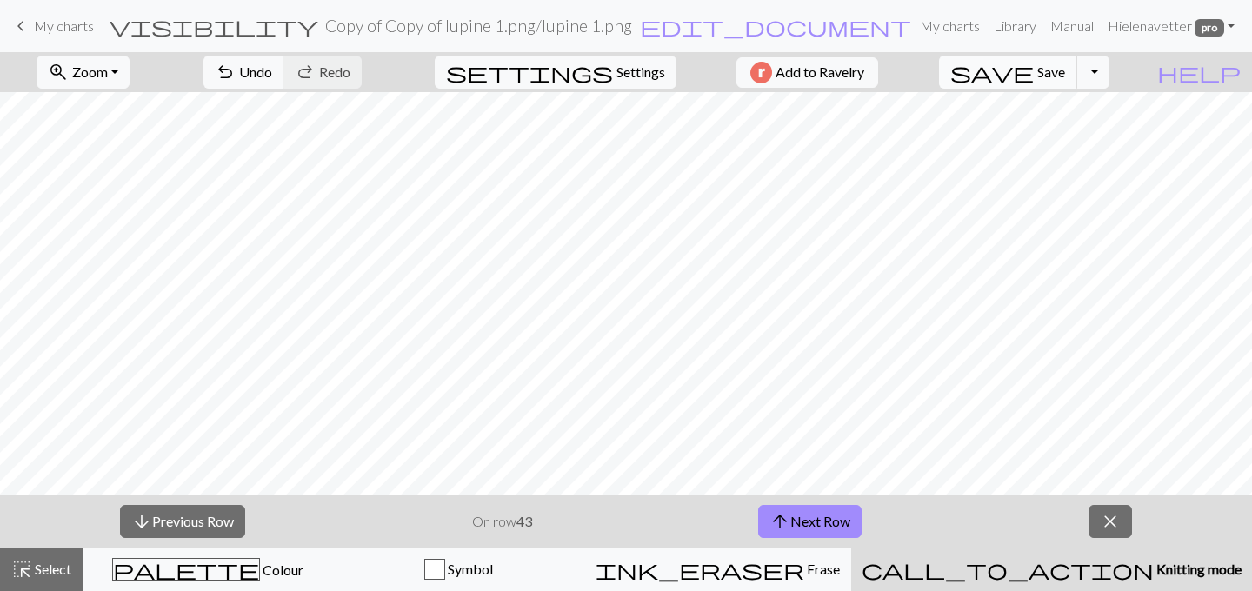
click at [1065, 77] on span "Save" at bounding box center [1051, 71] width 28 height 17
click at [797, 522] on button "arrow_upward Next Row" at bounding box center [809, 521] width 103 height 33
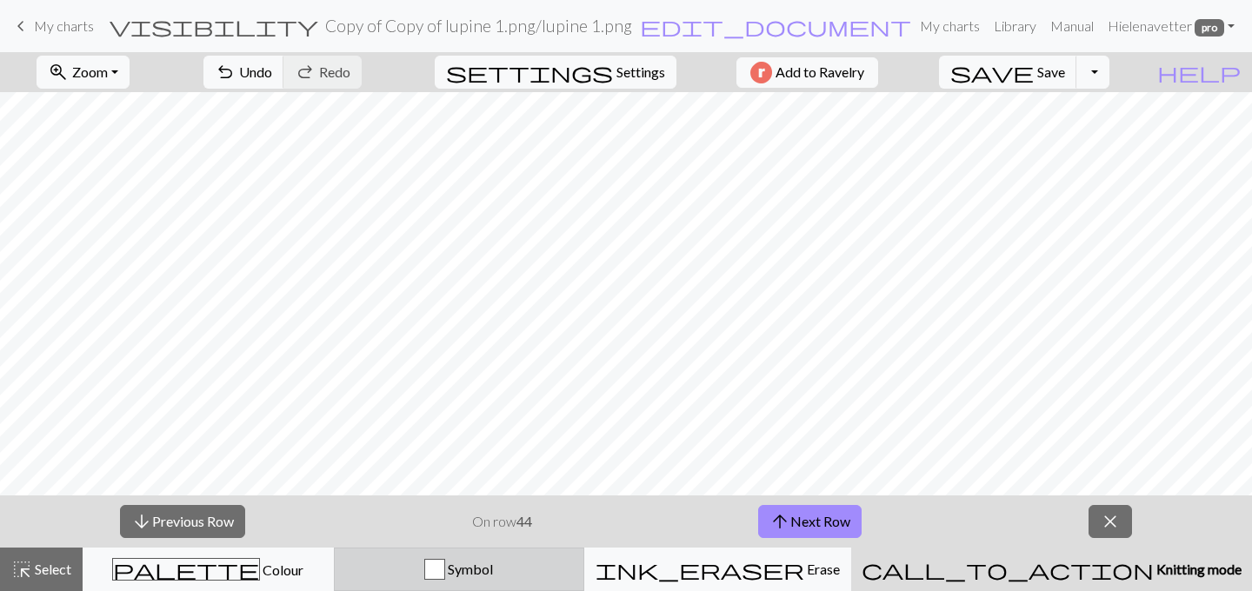
click at [407, 577] on div "Symbol" at bounding box center [459, 569] width 229 height 21
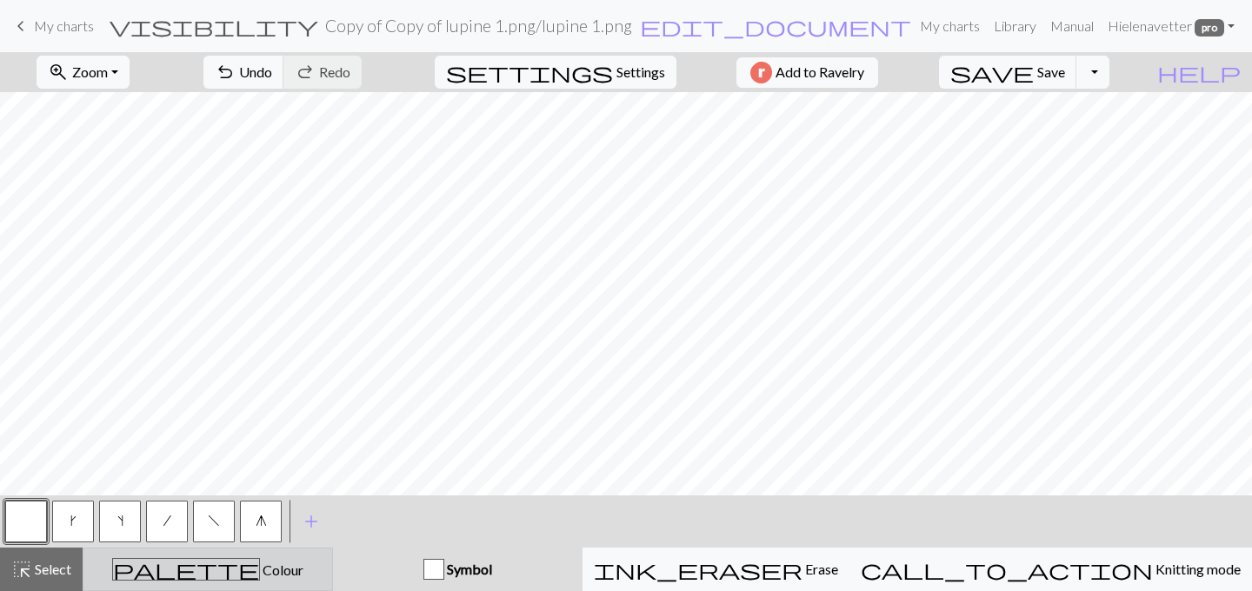
click at [260, 576] on span "Colour" at bounding box center [281, 570] width 43 height 17
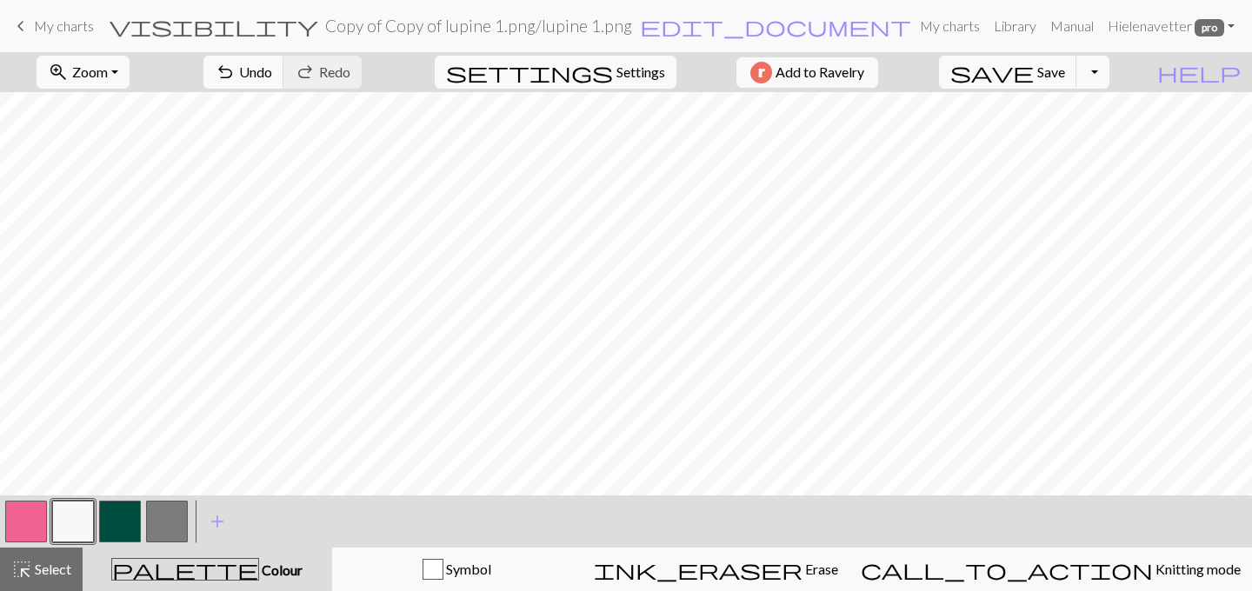
click at [153, 521] on button "button" at bounding box center [167, 522] width 42 height 42
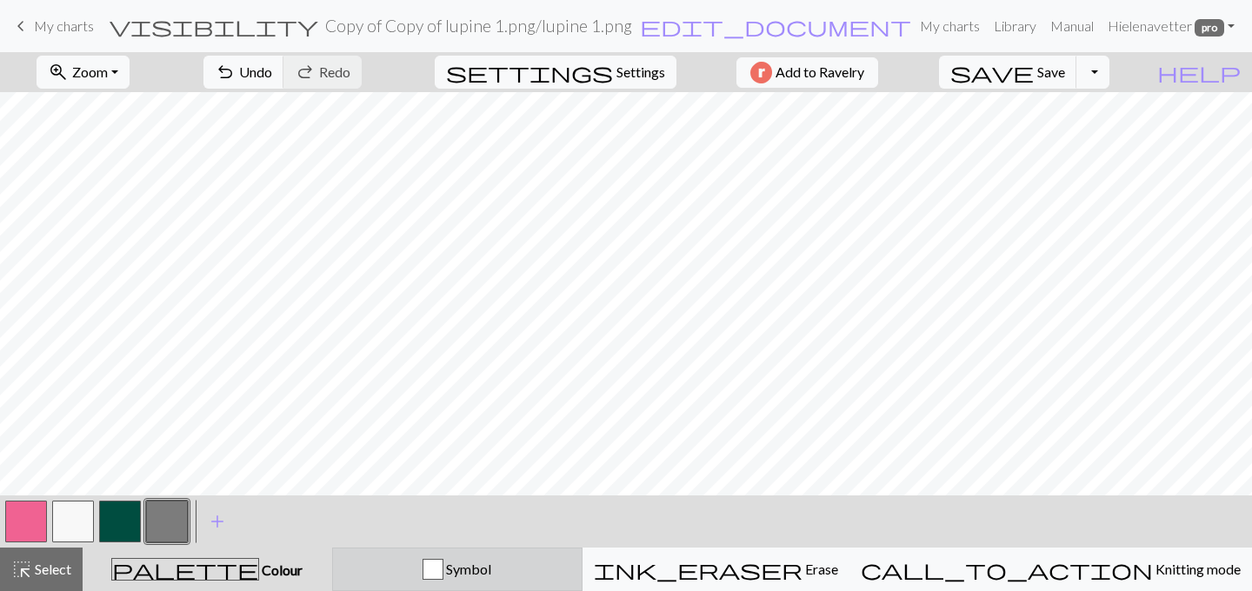
click at [443, 564] on div "button" at bounding box center [433, 569] width 21 height 21
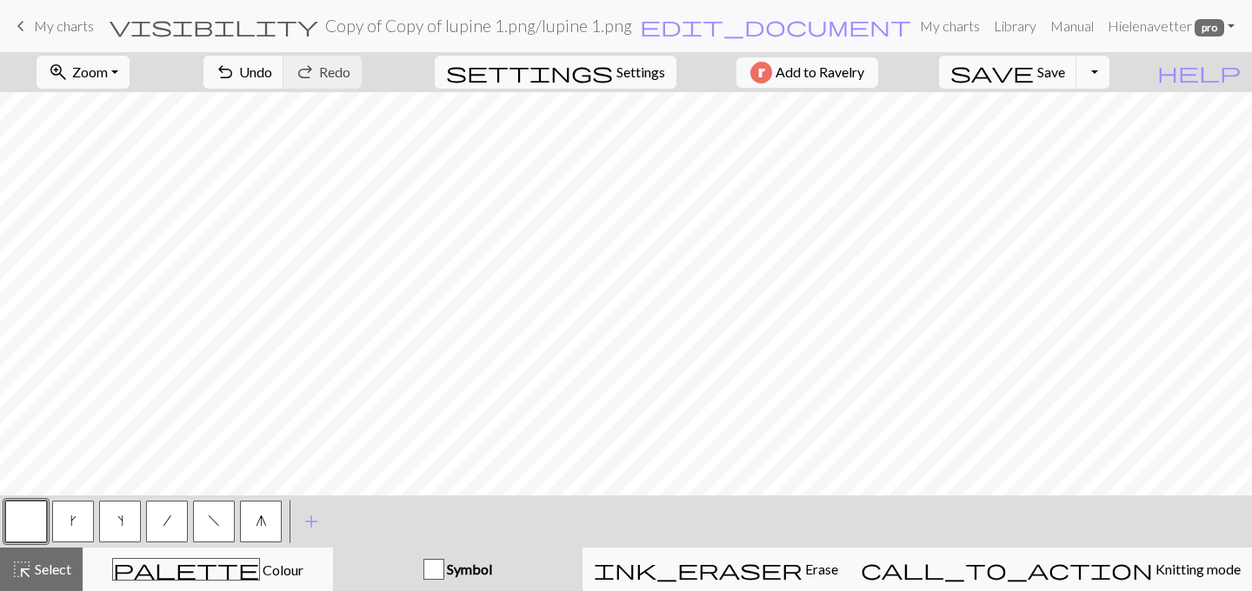
click at [261, 524] on span "g" at bounding box center [261, 521] width 11 height 14
click at [13, 520] on button "button" at bounding box center [26, 522] width 42 height 42
click at [444, 569] on div "button" at bounding box center [433, 569] width 21 height 21
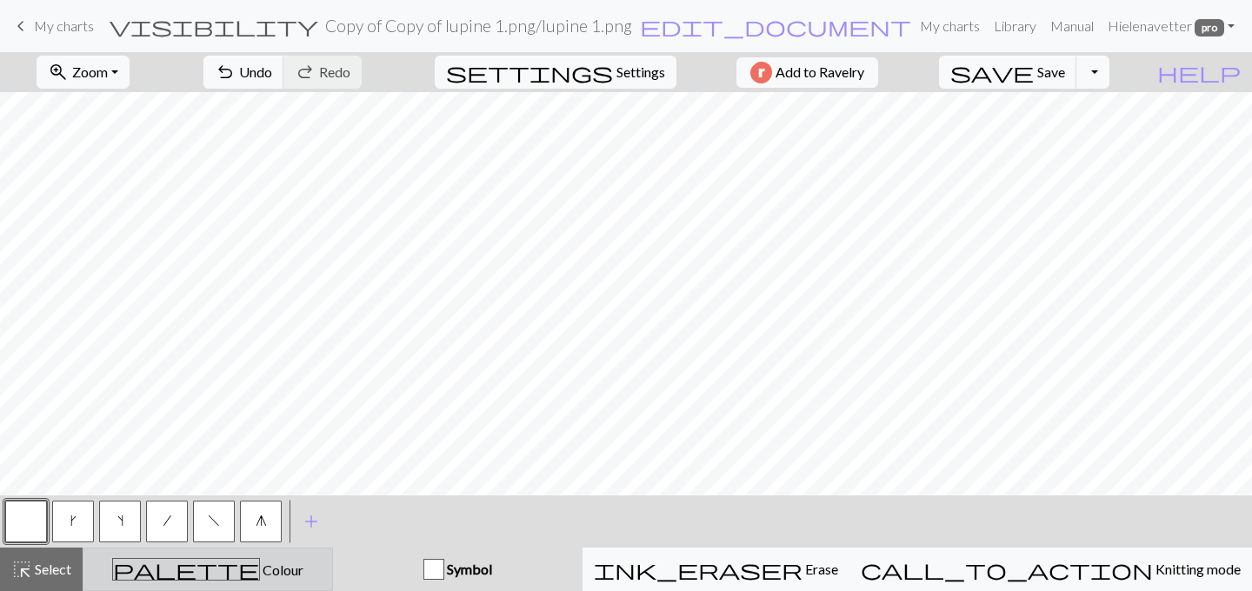
click at [296, 583] on button "palette Colour Colour" at bounding box center [208, 569] width 250 height 43
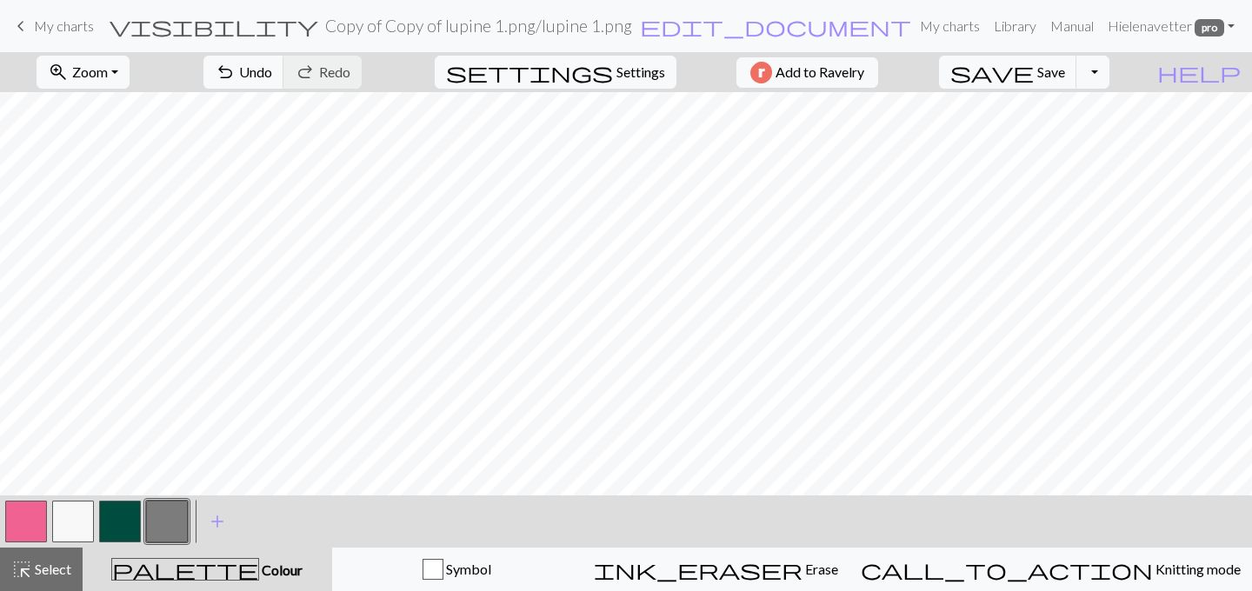
click at [84, 522] on button "button" at bounding box center [73, 522] width 42 height 42
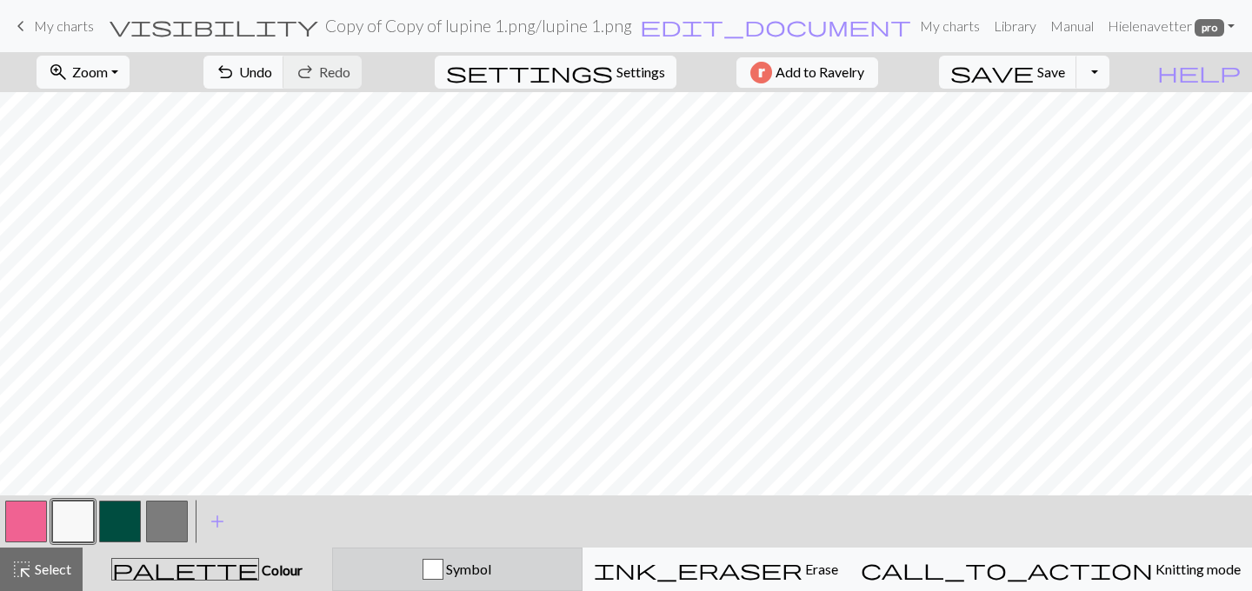
click at [424, 577] on div "Symbol" at bounding box center [457, 569] width 228 height 21
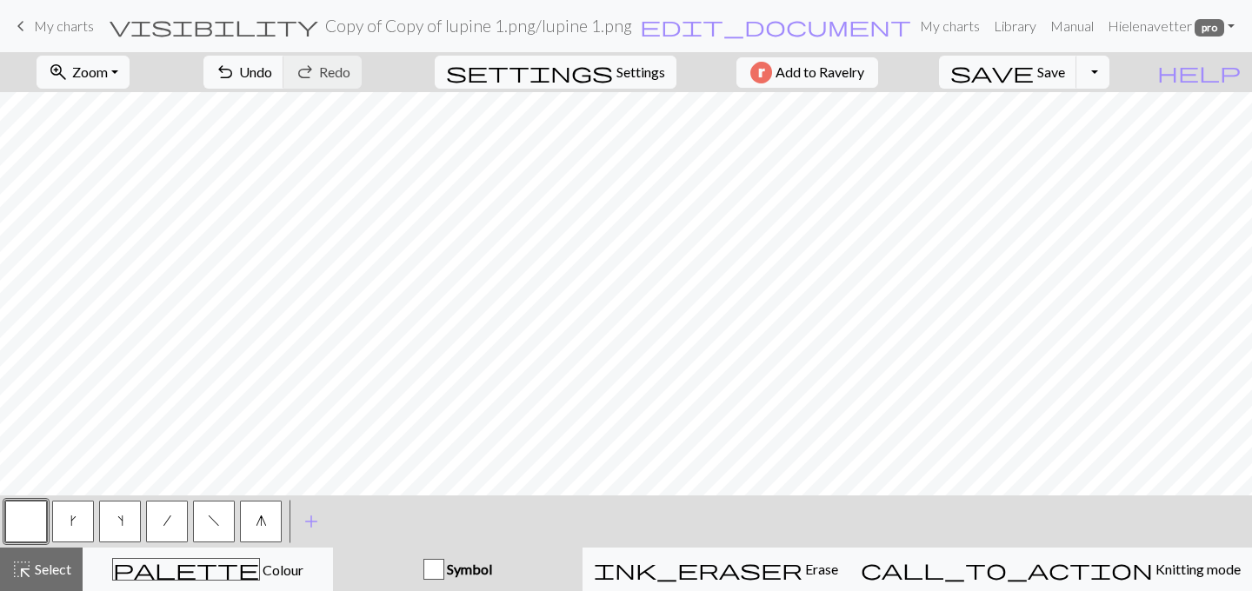
click at [265, 520] on span "g" at bounding box center [261, 521] width 11 height 14
click at [10, 530] on button "button" at bounding box center [26, 522] width 42 height 42
click at [1065, 73] on span "Save" at bounding box center [1051, 71] width 28 height 17
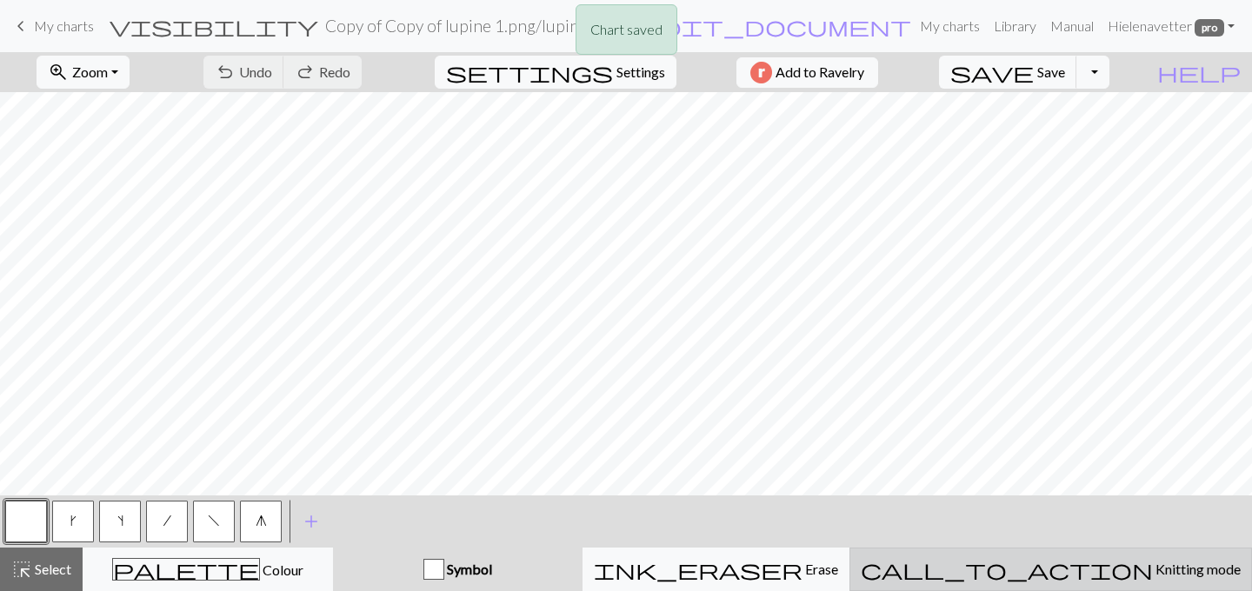
click at [1153, 563] on span "Knitting mode" at bounding box center [1197, 569] width 88 height 17
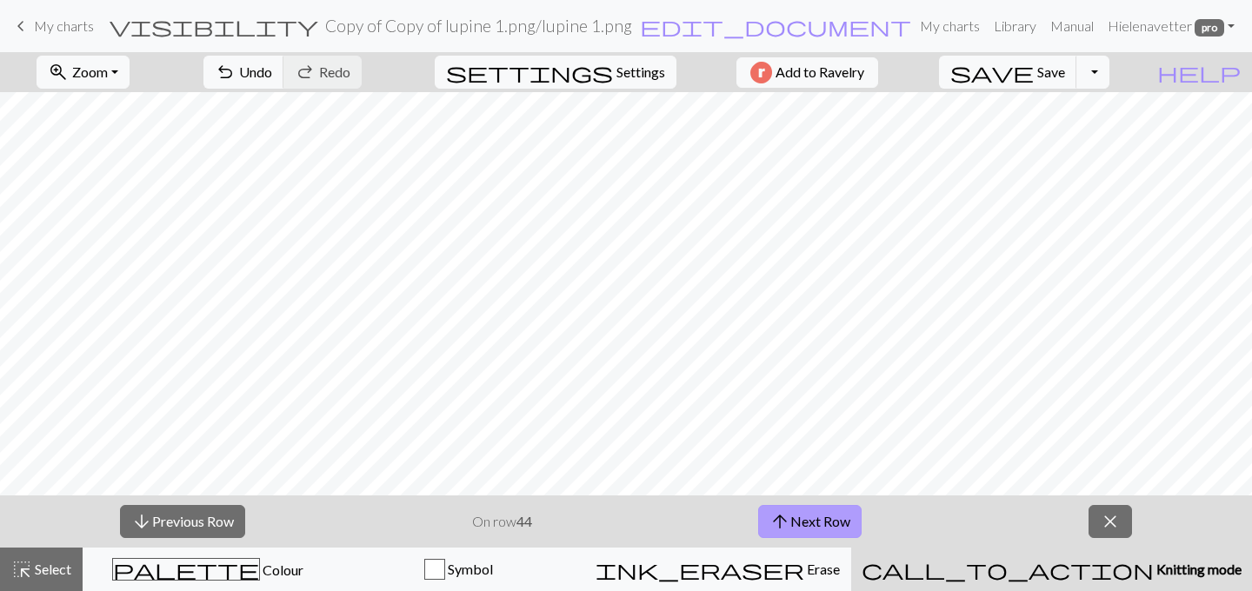
click at [816, 523] on button "arrow_upward Next Row" at bounding box center [809, 521] width 103 height 33
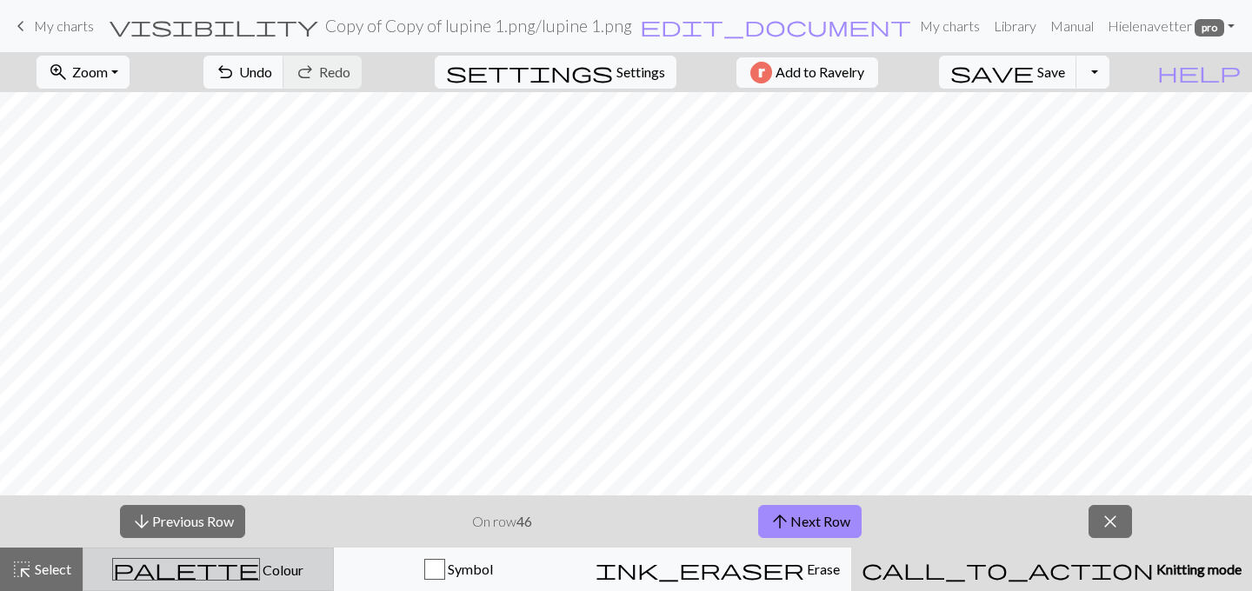
click at [291, 560] on div "palette Colour Colour" at bounding box center [208, 569] width 229 height 23
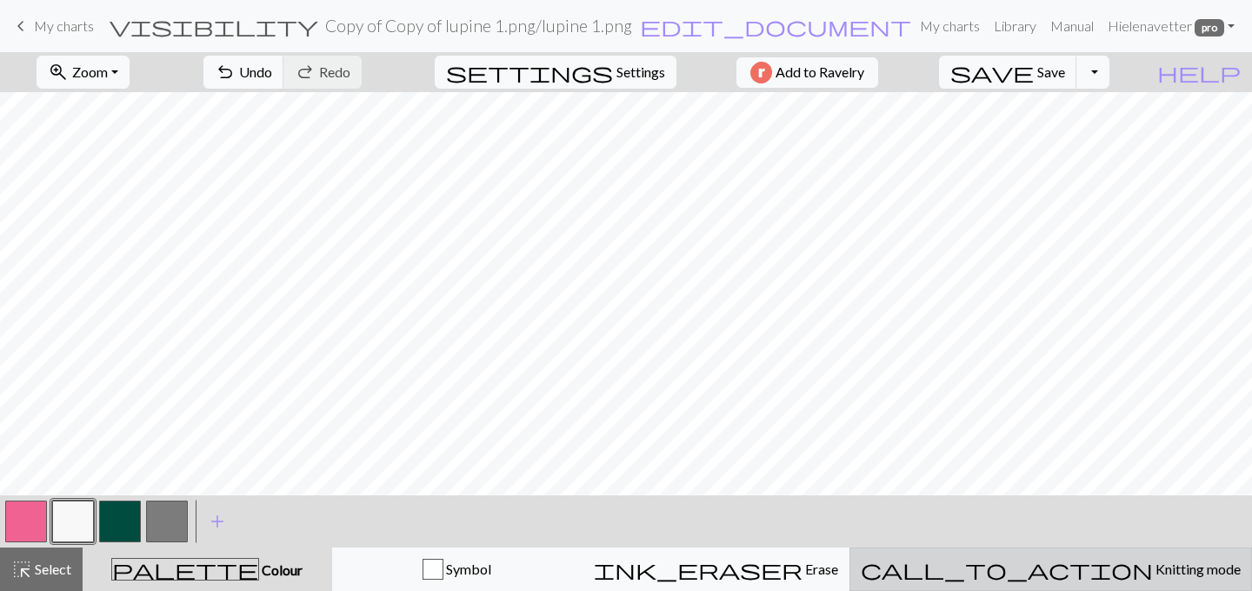
click at [1089, 582] on button "call_to_action Knitting mode Knitting mode" at bounding box center [1050, 569] width 403 height 43
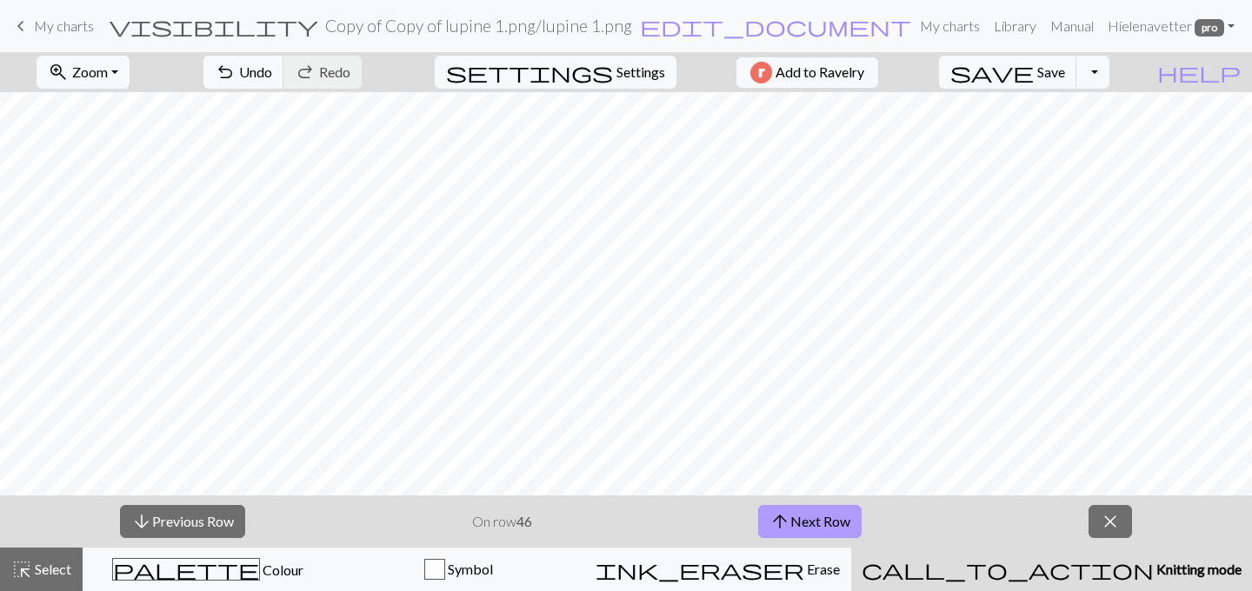
click at [836, 506] on button "arrow_upward Next Row" at bounding box center [809, 521] width 103 height 33
